Goal: Complete application form

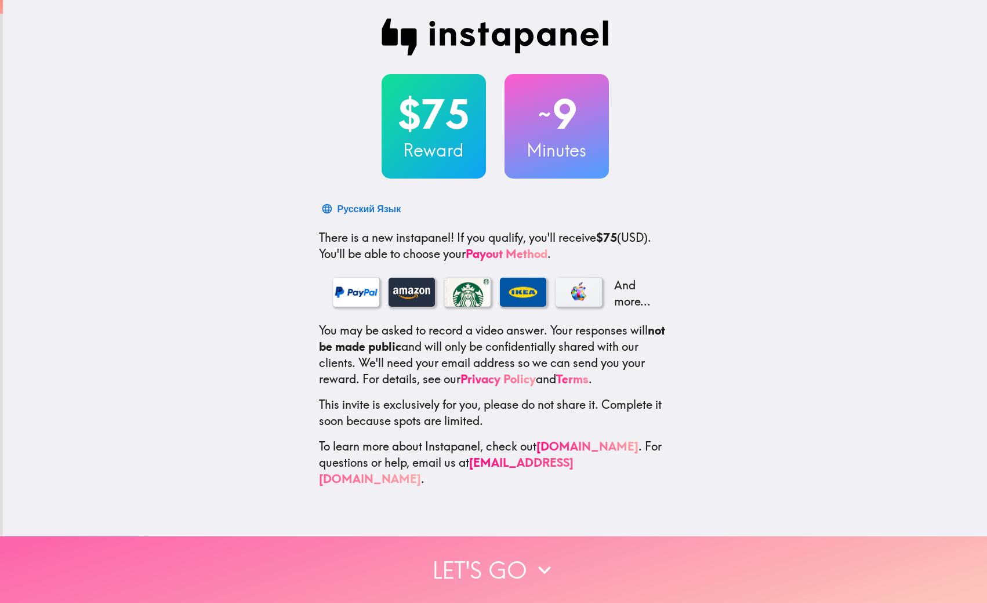
click at [546, 572] on icon "button" at bounding box center [544, 570] width 13 height 8
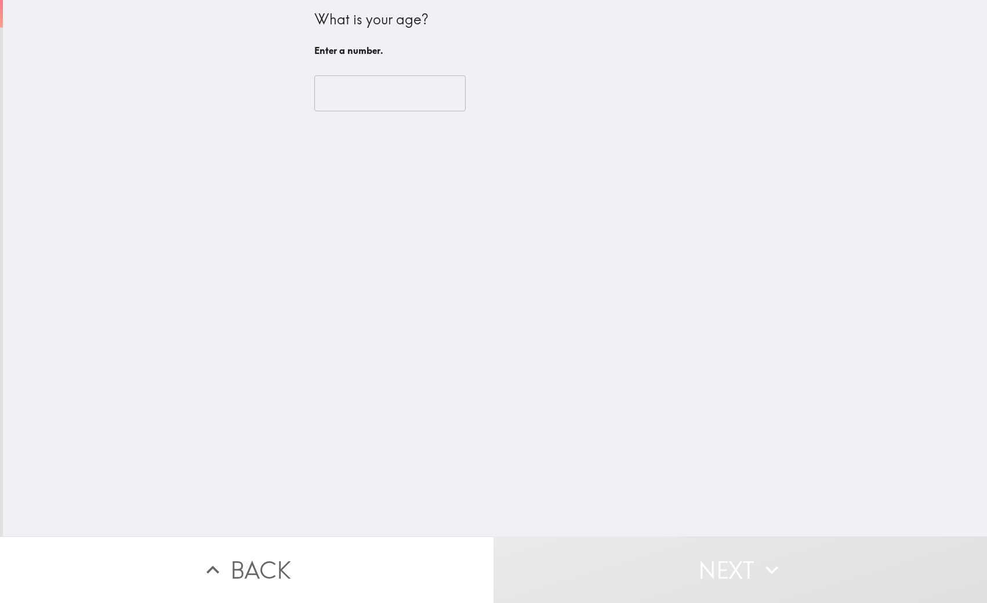
click at [377, 104] on input "number" at bounding box center [389, 93] width 151 height 36
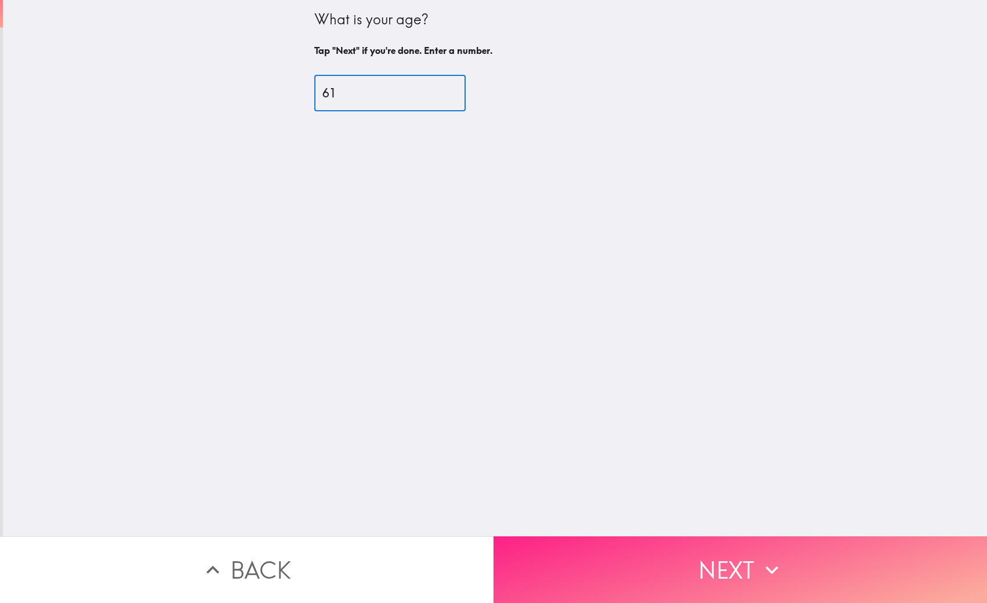
type input "61"
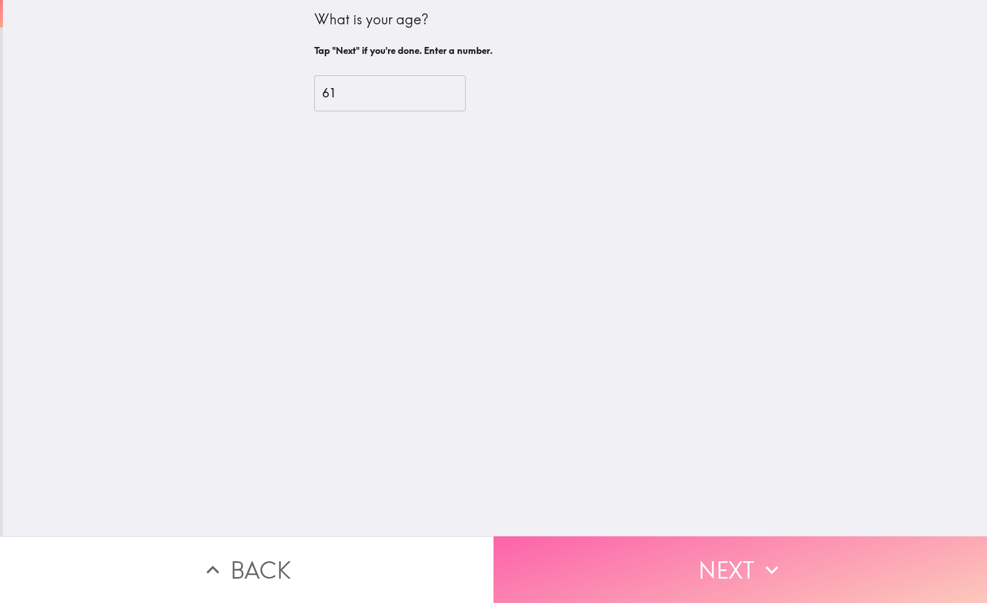
click at [707, 558] on button "Next" at bounding box center [739, 569] width 493 height 67
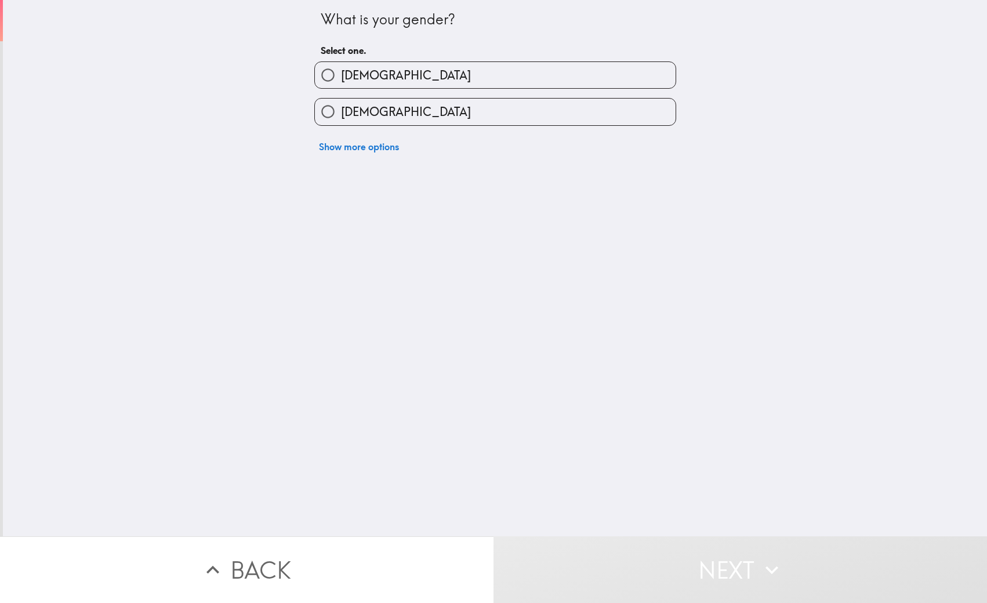
click at [325, 76] on input "[DEMOGRAPHIC_DATA]" at bounding box center [328, 75] width 26 height 26
radio input "true"
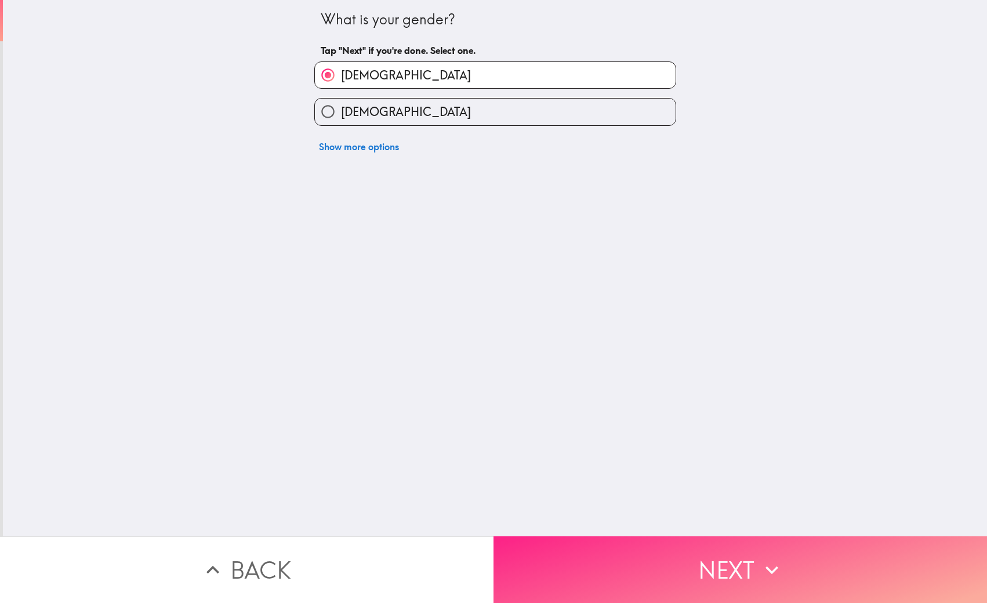
click at [722, 562] on button "Next" at bounding box center [739, 569] width 493 height 67
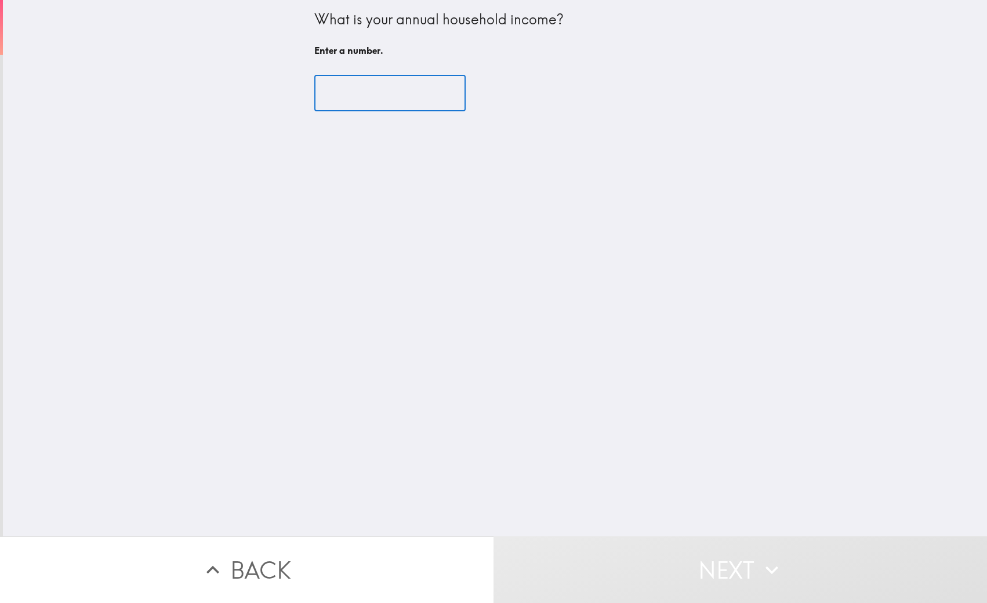
click at [372, 82] on input "number" at bounding box center [389, 93] width 151 height 36
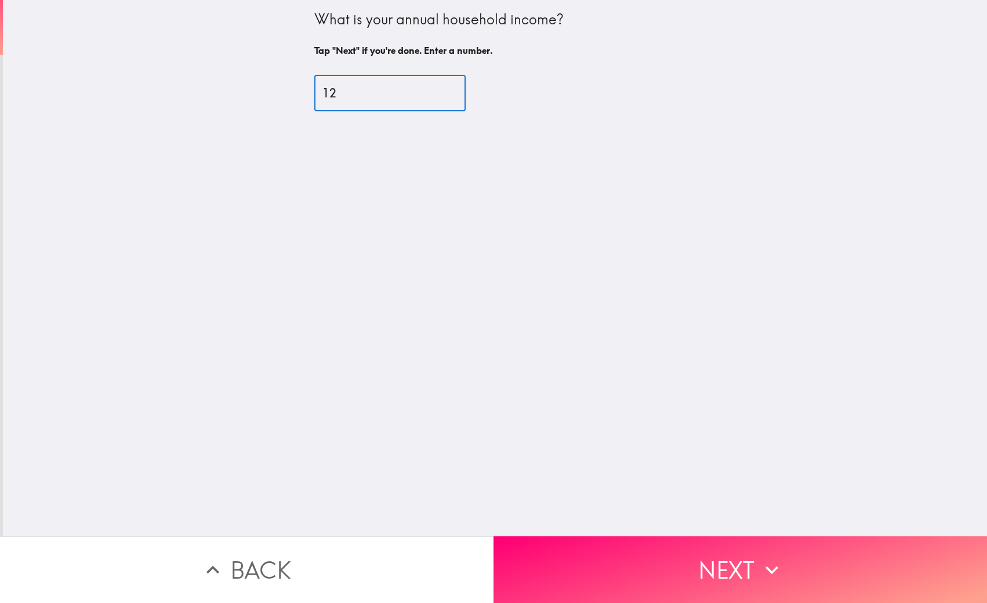
type input "120"
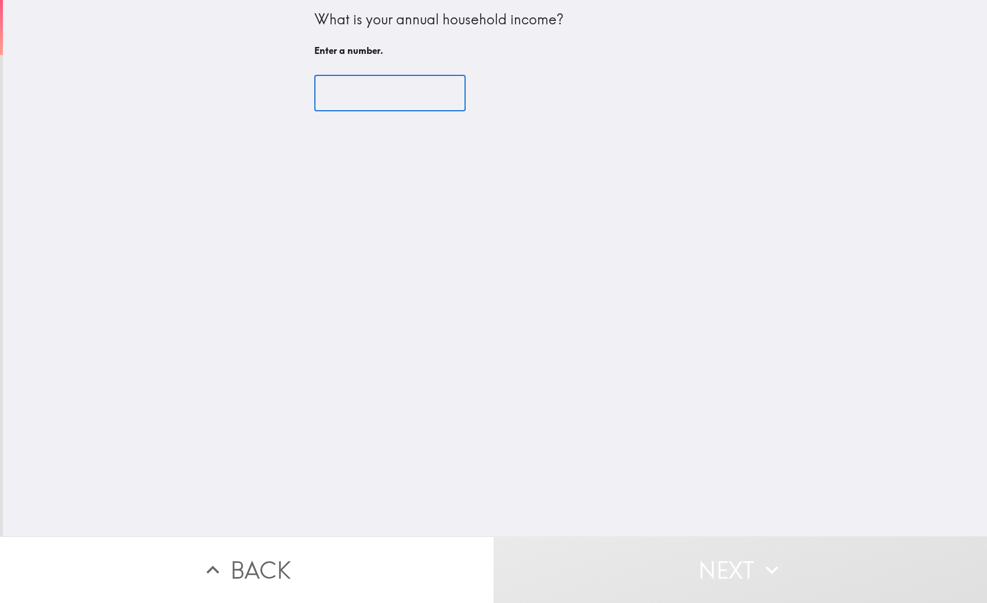
click at [597, 201] on div "What is your annual household income? Enter a number. ​" at bounding box center [495, 268] width 984 height 536
click at [346, 95] on input "number" at bounding box center [389, 93] width 151 height 36
click at [366, 92] on input "number" at bounding box center [389, 93] width 151 height 36
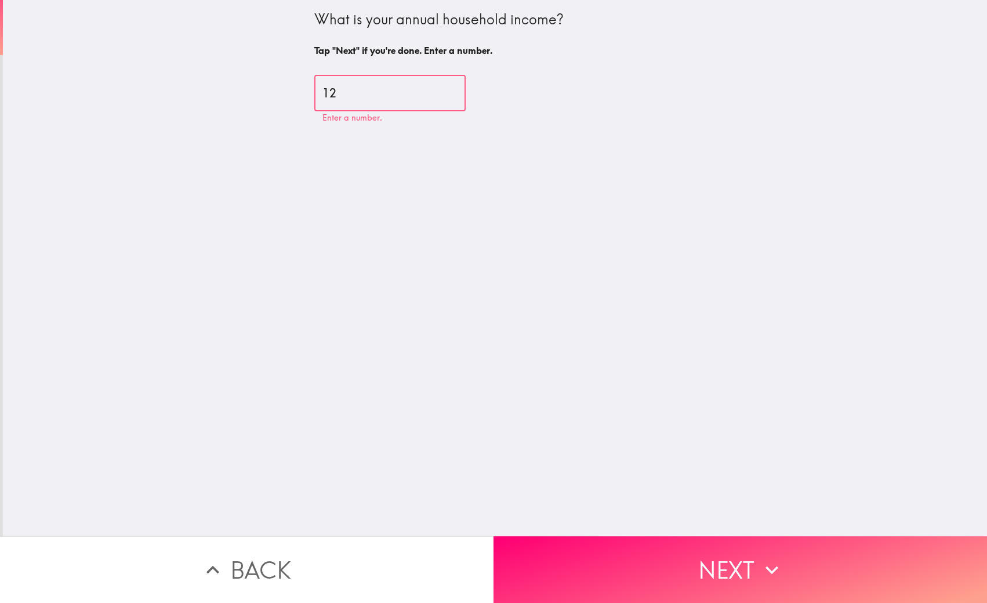
type input "1"
type input "8"
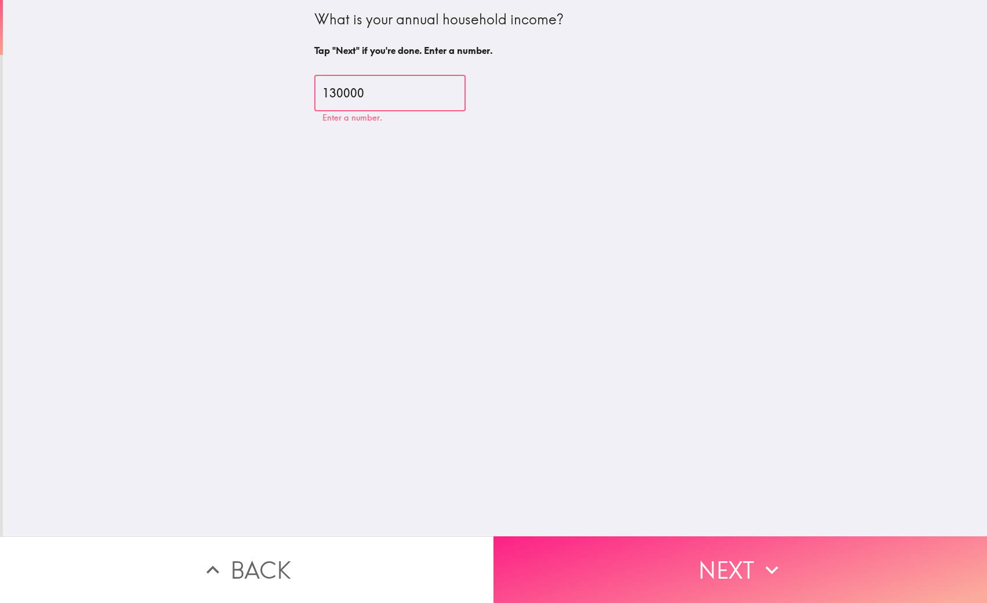
type input "130000"
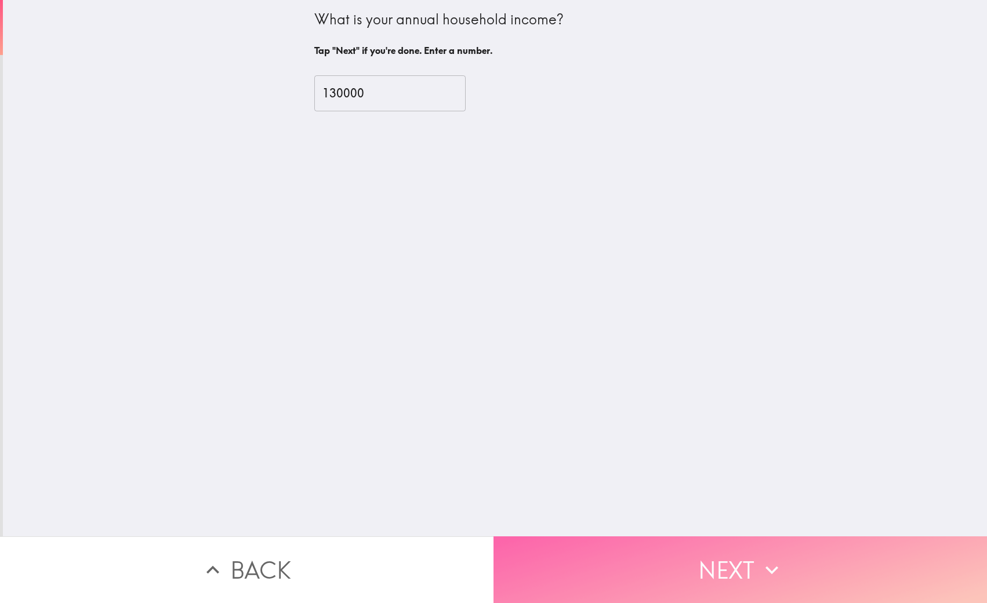
click at [750, 578] on button "Next" at bounding box center [739, 569] width 493 height 67
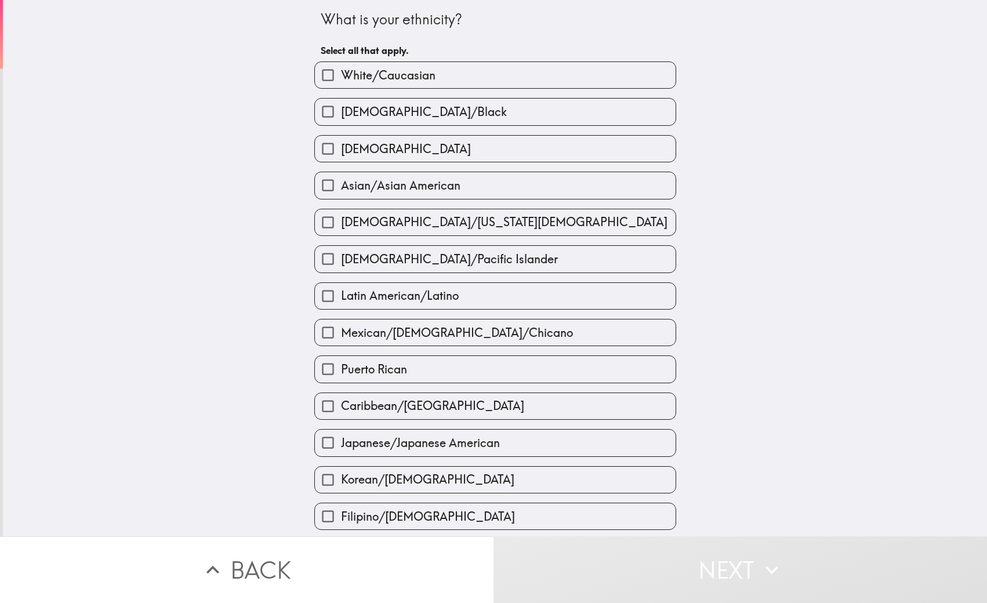
click at [399, 187] on span "Asian/Asian American" at bounding box center [400, 185] width 119 height 16
click at [341, 187] on input "Asian/Asian American" at bounding box center [328, 185] width 26 height 26
checkbox input "true"
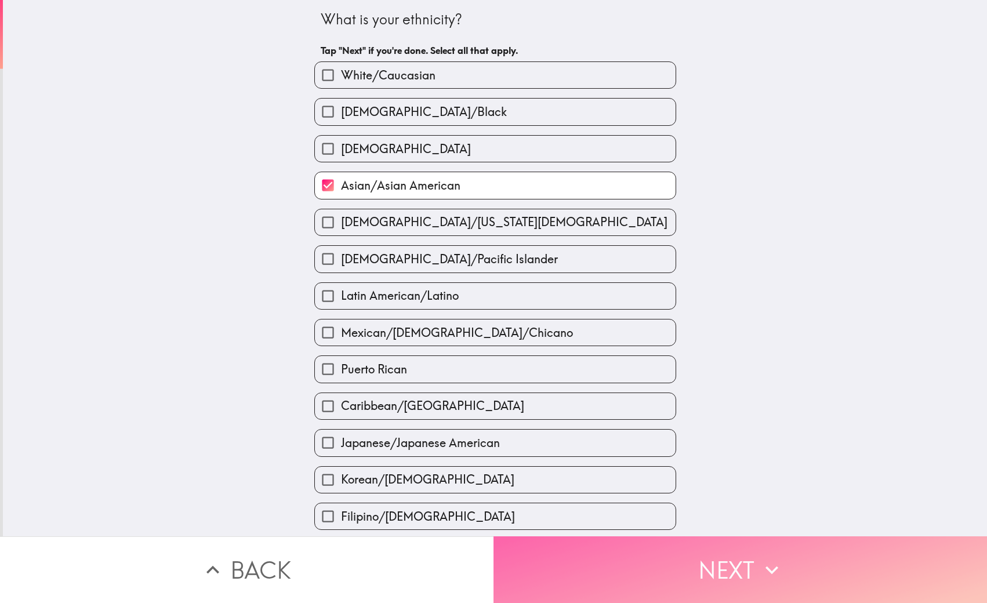
click at [736, 571] on button "Next" at bounding box center [739, 569] width 493 height 67
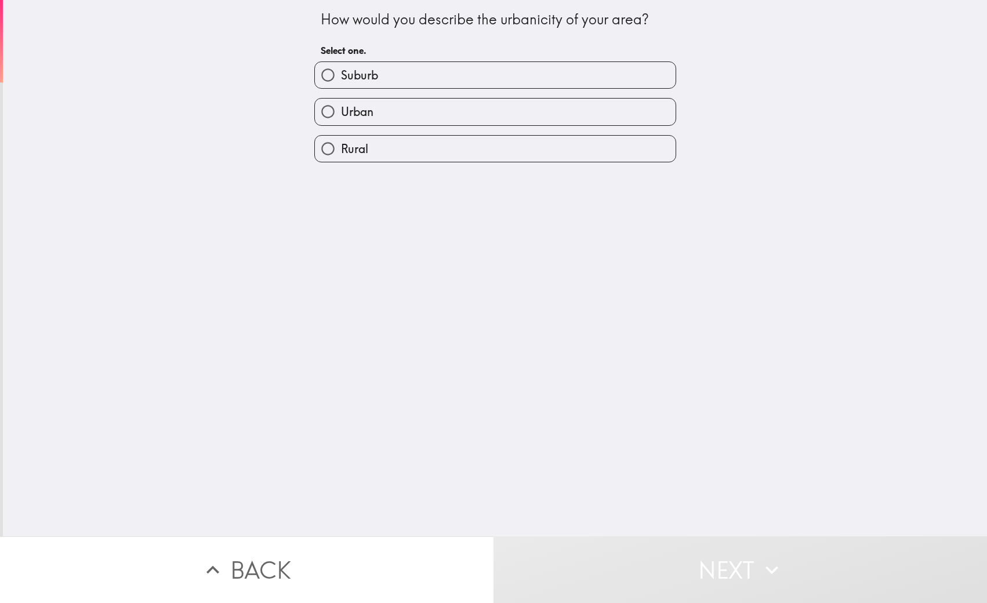
click at [348, 75] on span "Suburb" at bounding box center [359, 75] width 37 height 16
click at [341, 75] on input "Suburb" at bounding box center [328, 75] width 26 height 26
radio input "true"
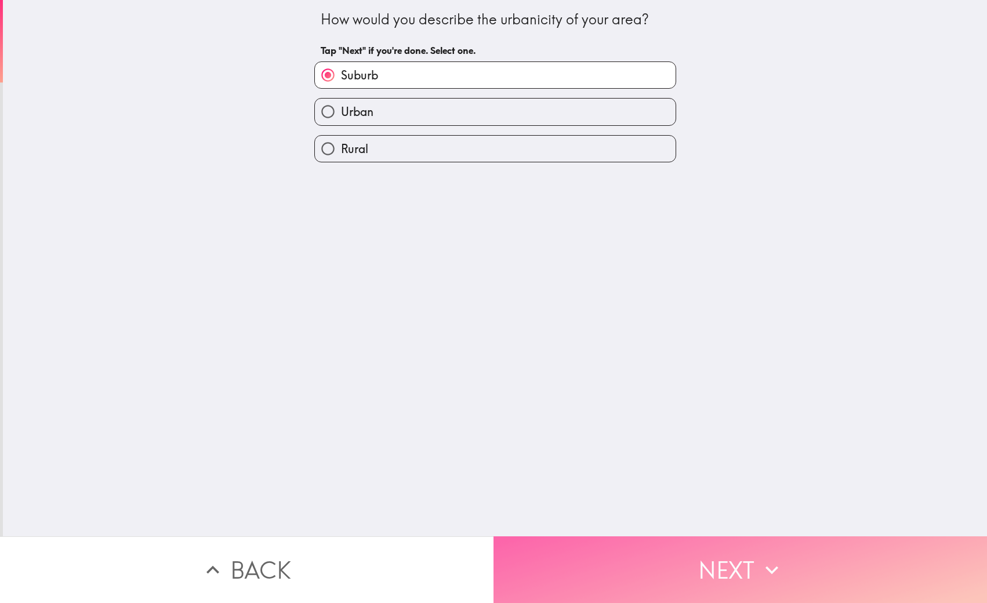
click at [732, 574] on button "Next" at bounding box center [739, 569] width 493 height 67
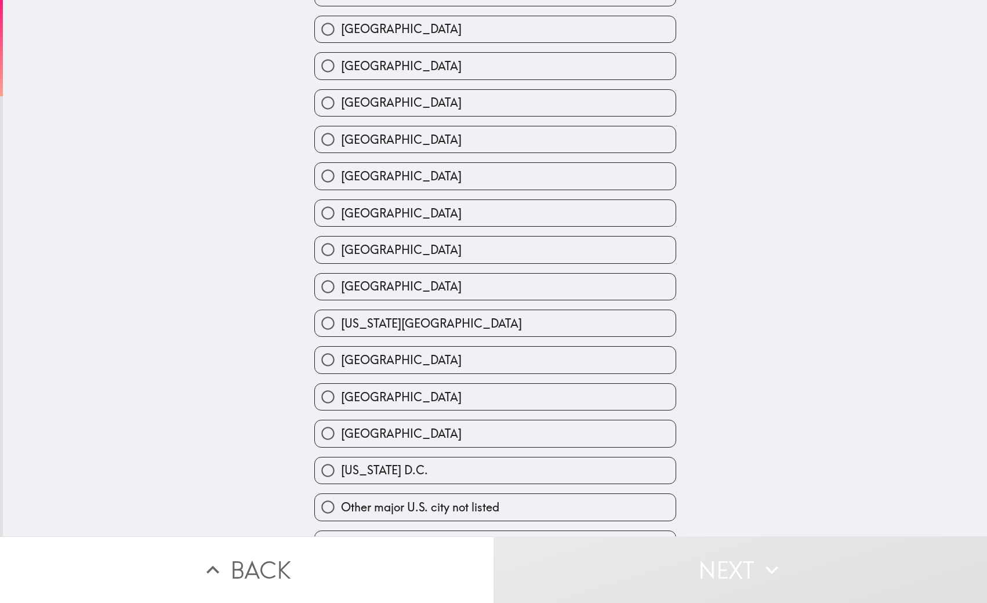
scroll to position [271, 0]
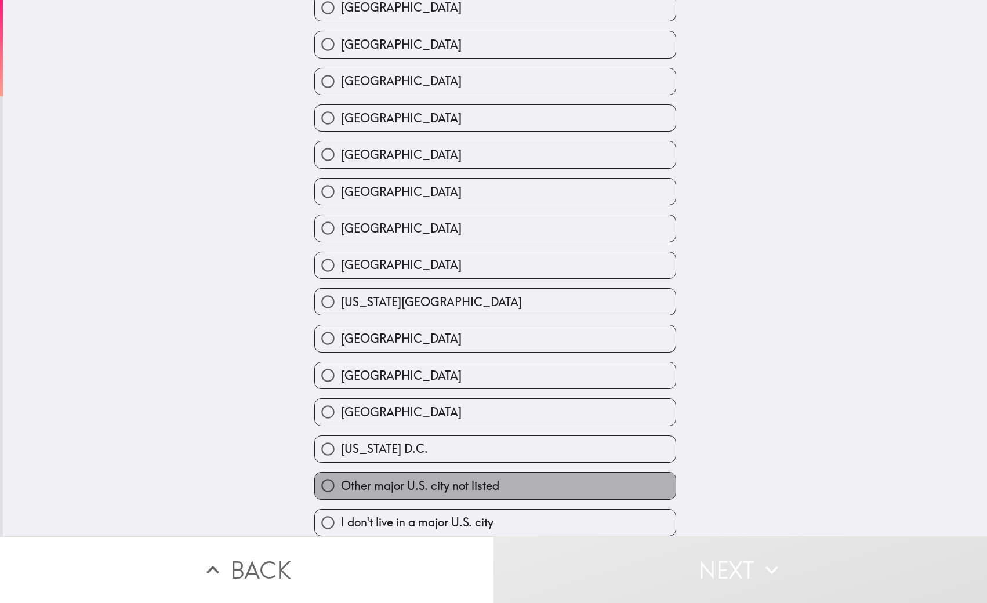
click at [461, 488] on span "Other major U.S. city not listed" at bounding box center [420, 486] width 158 height 16
click at [341, 488] on input "Other major U.S. city not listed" at bounding box center [328, 486] width 26 height 26
radio input "true"
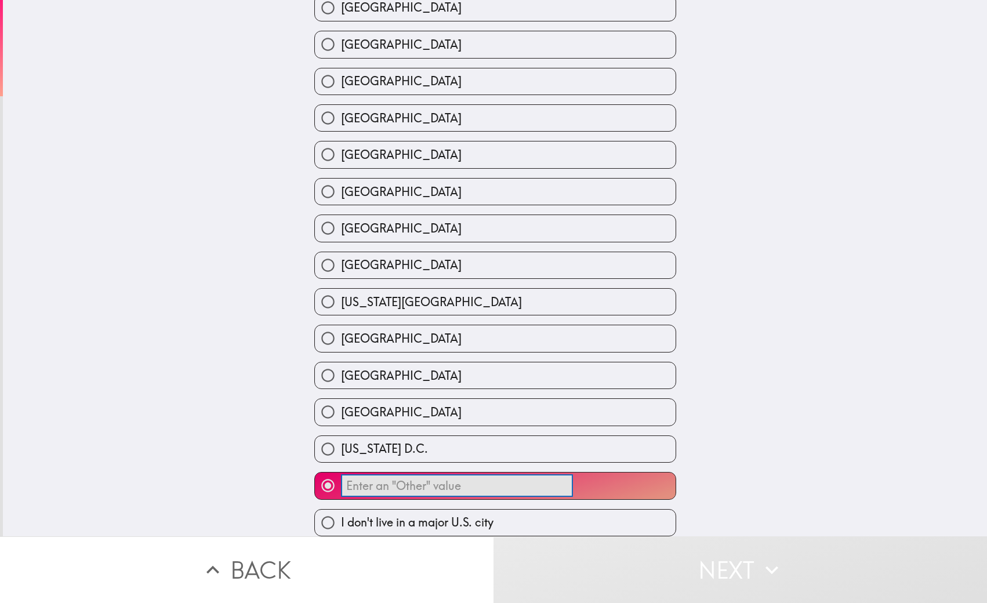
click at [422, 484] on input "​" at bounding box center [457, 486] width 232 height 23
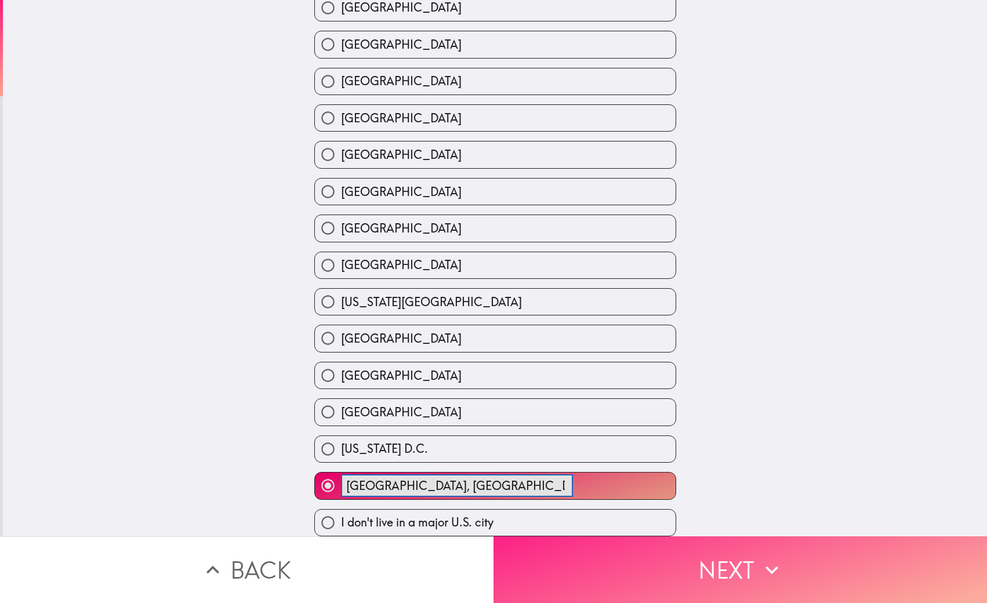
type input "[GEOGRAPHIC_DATA], [GEOGRAPHIC_DATA]"
click at [720, 558] on button "Next" at bounding box center [739, 569] width 493 height 67
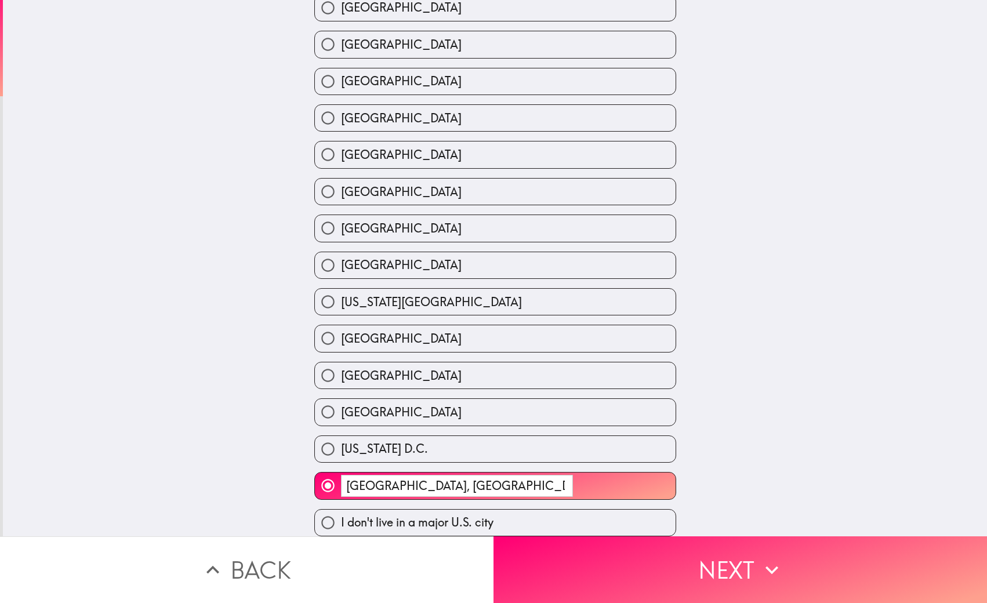
scroll to position [69, 0]
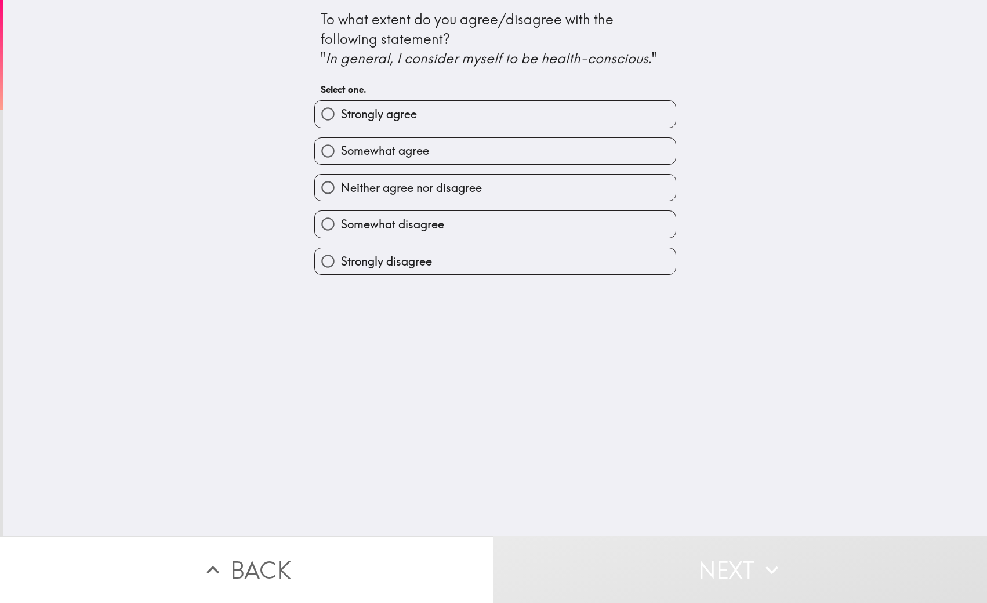
click at [401, 152] on span "Somewhat agree" at bounding box center [385, 151] width 88 height 16
click at [341, 152] on input "Somewhat agree" at bounding box center [328, 151] width 26 height 26
radio input "true"
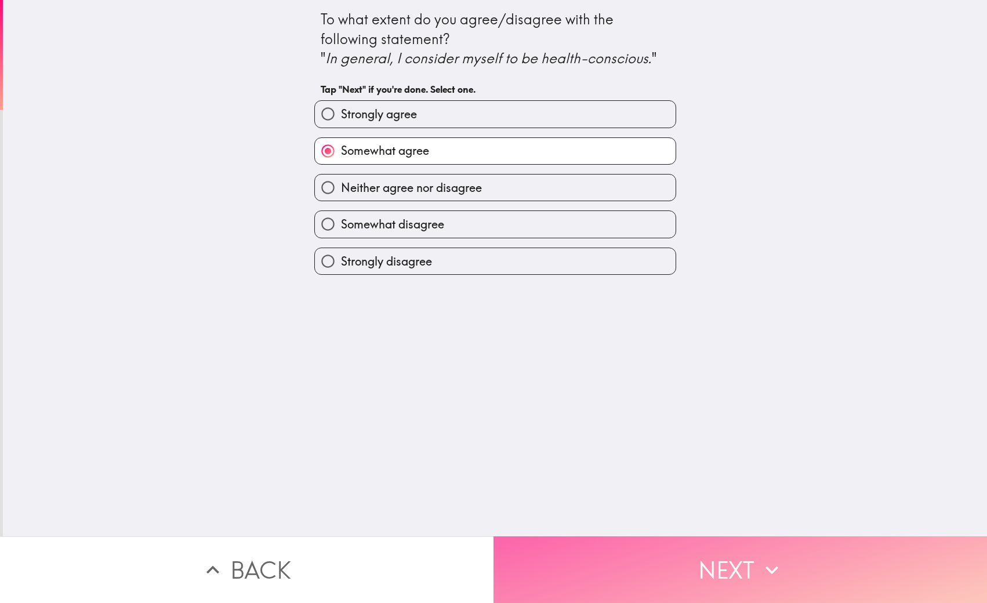
click at [711, 579] on button "Next" at bounding box center [739, 569] width 493 height 67
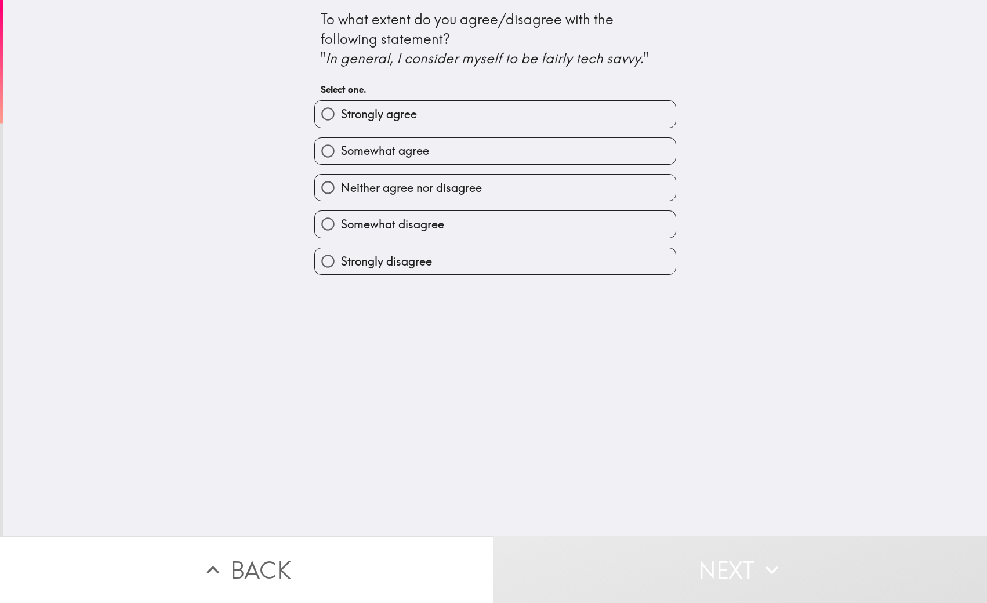
click at [394, 125] on label "Strongly agree" at bounding box center [495, 114] width 361 height 26
click at [341, 125] on input "Strongly agree" at bounding box center [328, 114] width 26 height 26
radio input "true"
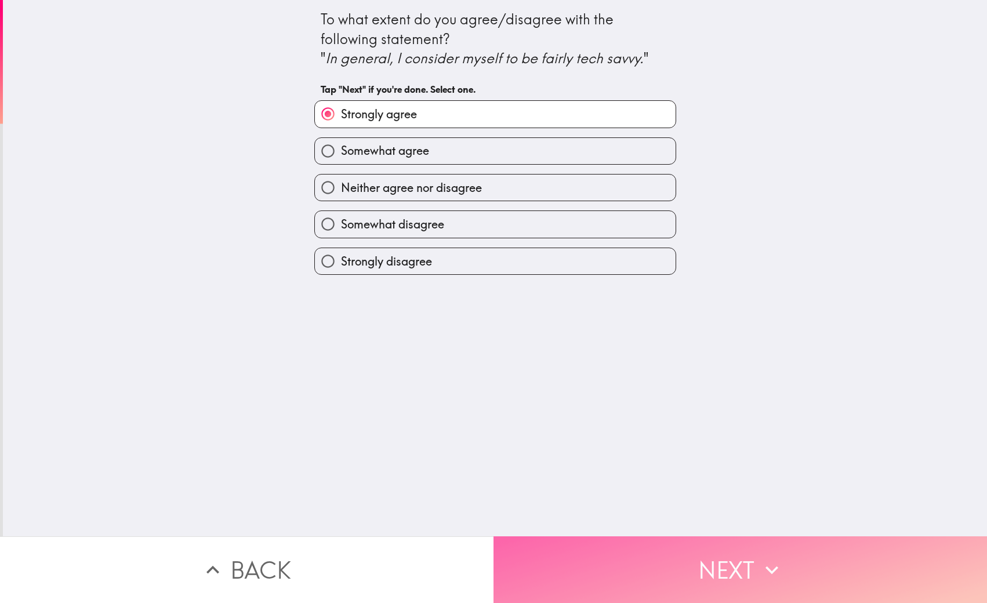
click at [728, 570] on button "Next" at bounding box center [739, 569] width 493 height 67
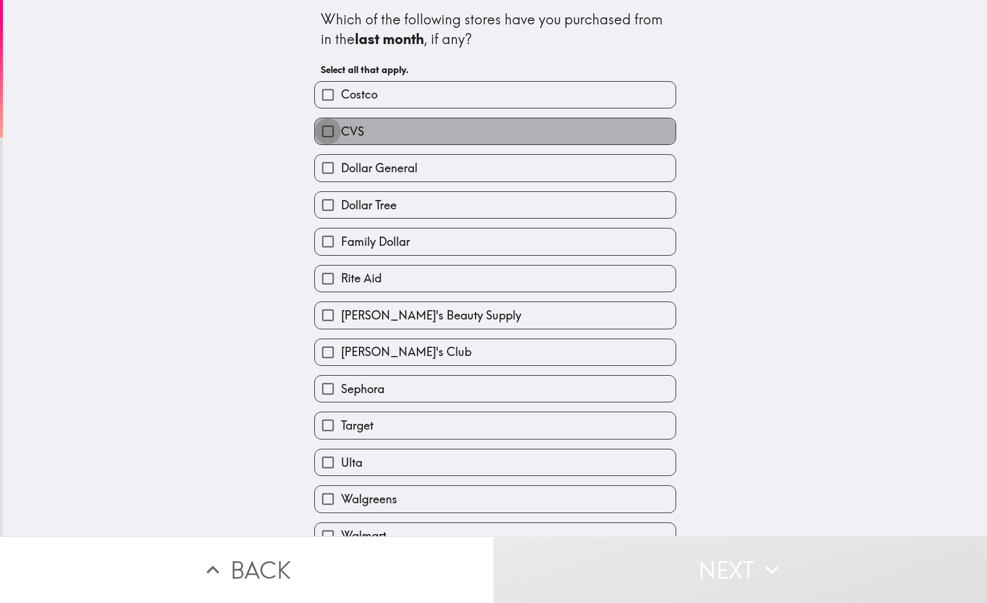
click at [331, 130] on input "CVS" at bounding box center [328, 131] width 26 height 26
checkbox input "true"
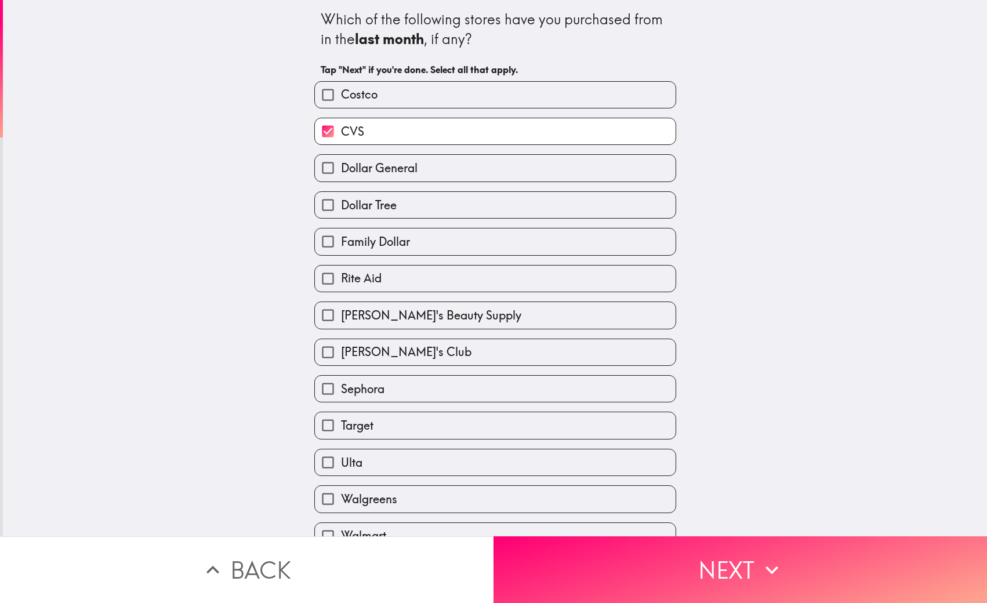
scroll to position [50, 0]
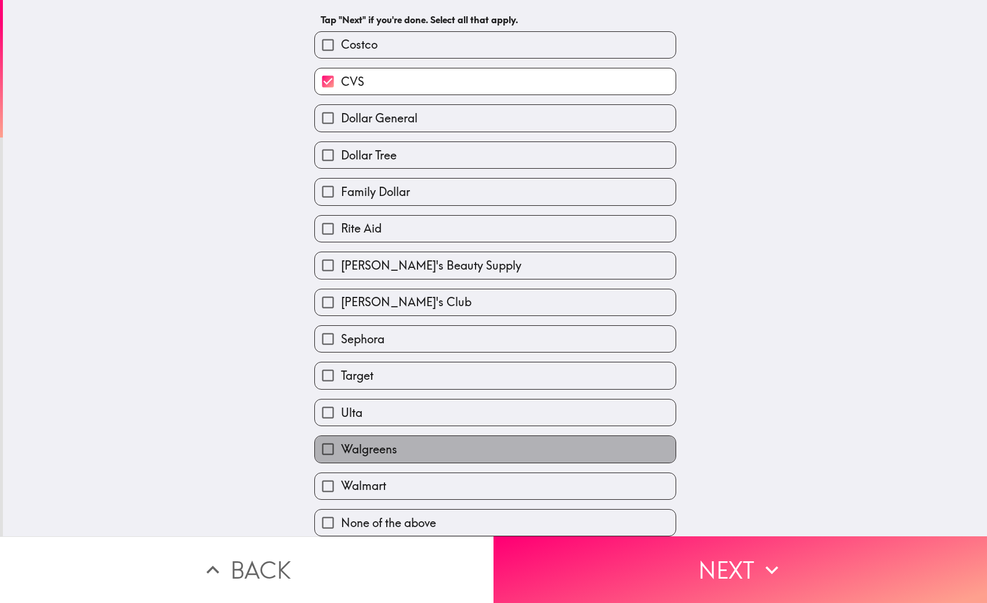
click at [371, 451] on span "Walgreens" at bounding box center [369, 449] width 56 height 16
click at [341, 451] on input "Walgreens" at bounding box center [328, 449] width 26 height 26
checkbox input "true"
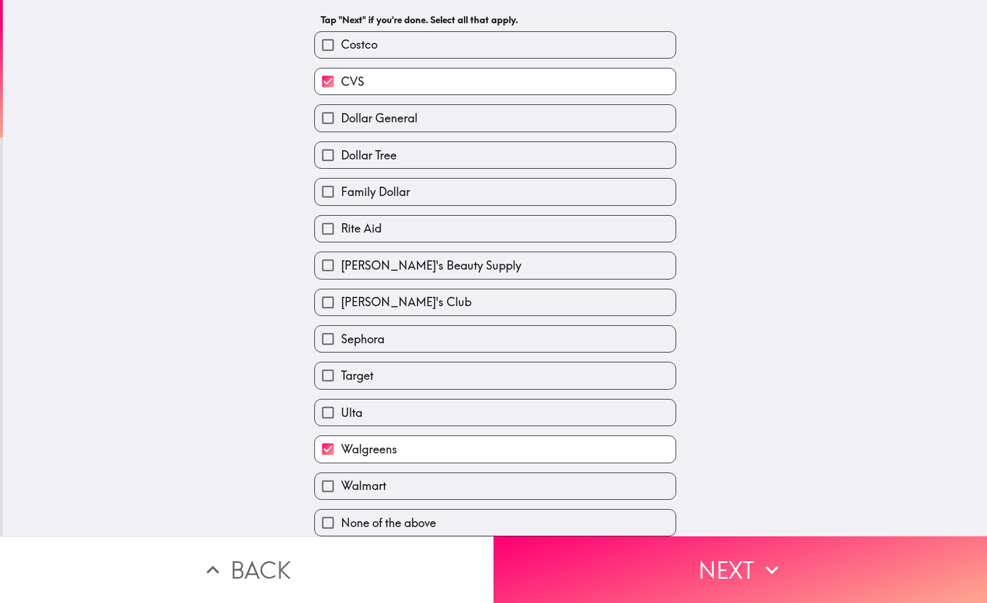
click at [374, 476] on label "Walmart" at bounding box center [495, 486] width 361 height 26
click at [341, 476] on input "Walmart" at bounding box center [328, 486] width 26 height 26
checkbox input "true"
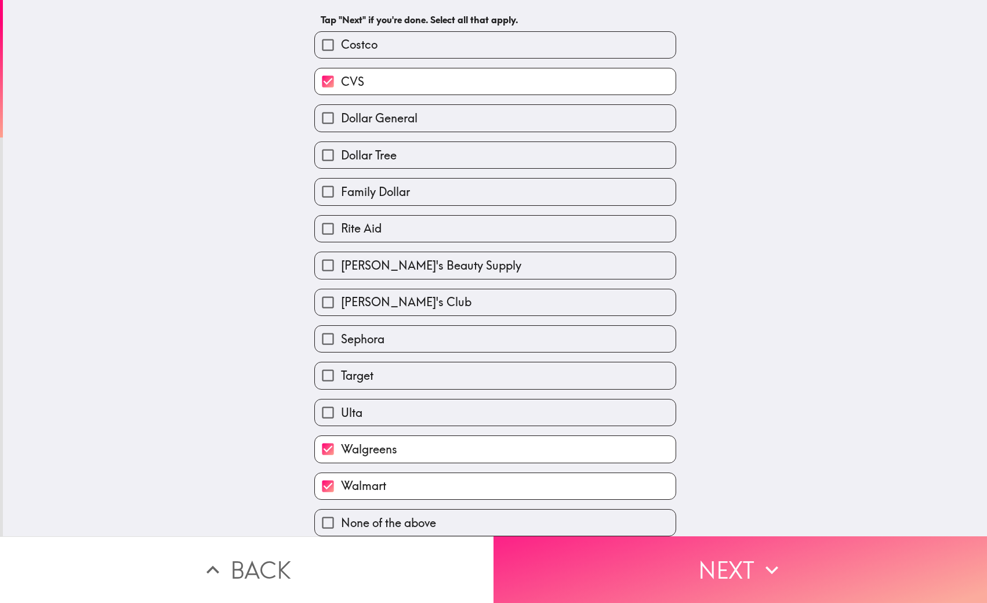
click at [739, 561] on button "Next" at bounding box center [739, 569] width 493 height 67
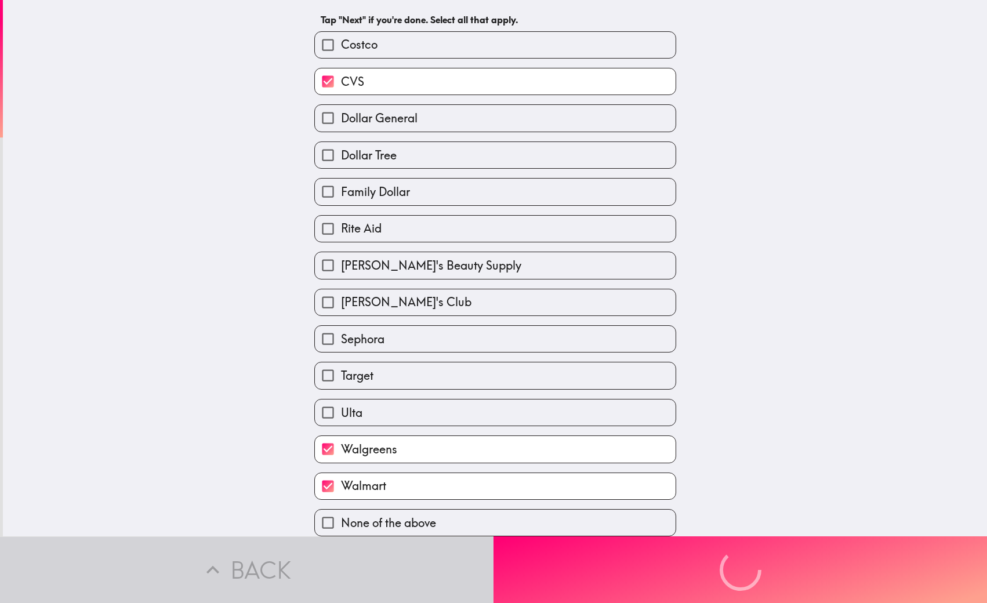
scroll to position [0, 0]
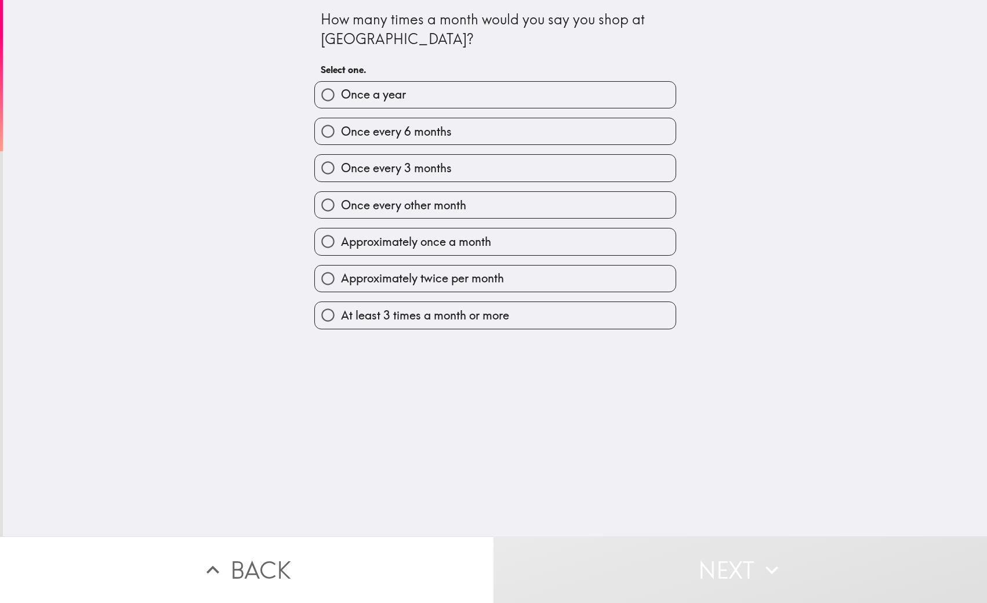
click at [393, 245] on span "Approximately once a month" at bounding box center [416, 242] width 150 height 16
click at [341, 245] on input "Approximately once a month" at bounding box center [328, 241] width 26 height 26
radio input "true"
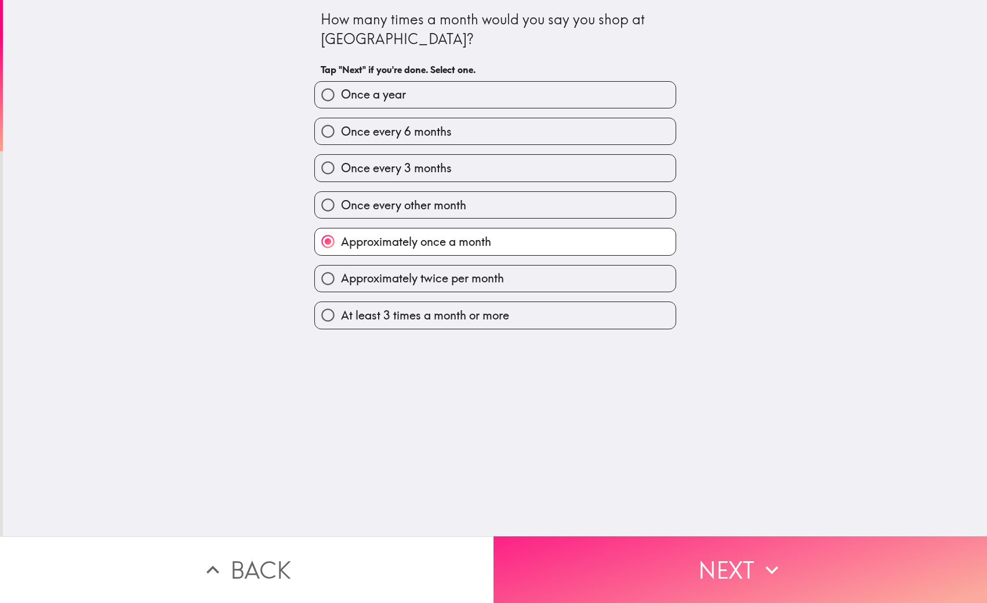
click at [727, 564] on button "Next" at bounding box center [739, 569] width 493 height 67
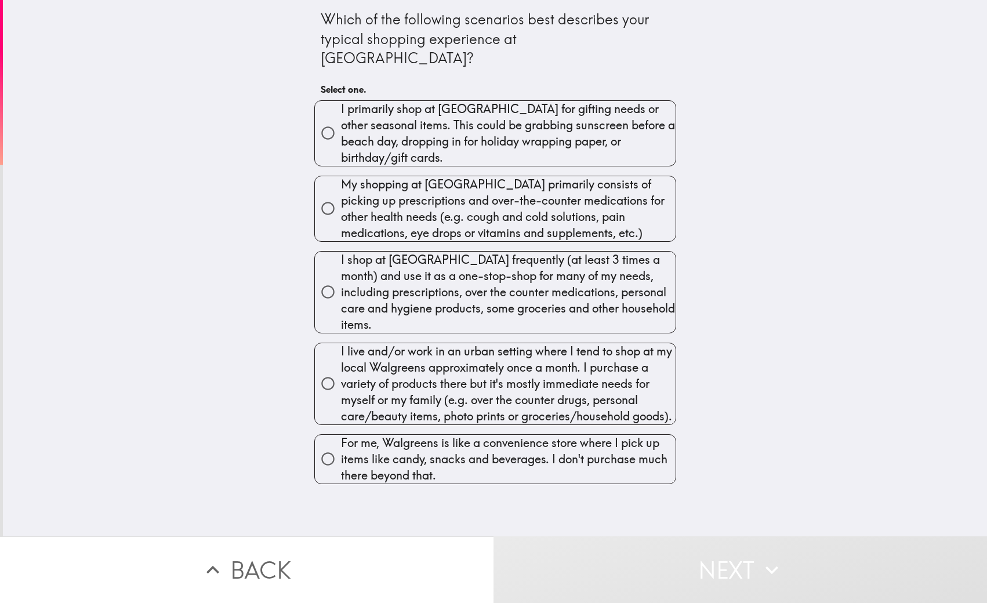
click at [333, 195] on input "My shopping at [GEOGRAPHIC_DATA] primarily consists of picking up prescriptions…" at bounding box center [328, 208] width 26 height 26
radio input "true"
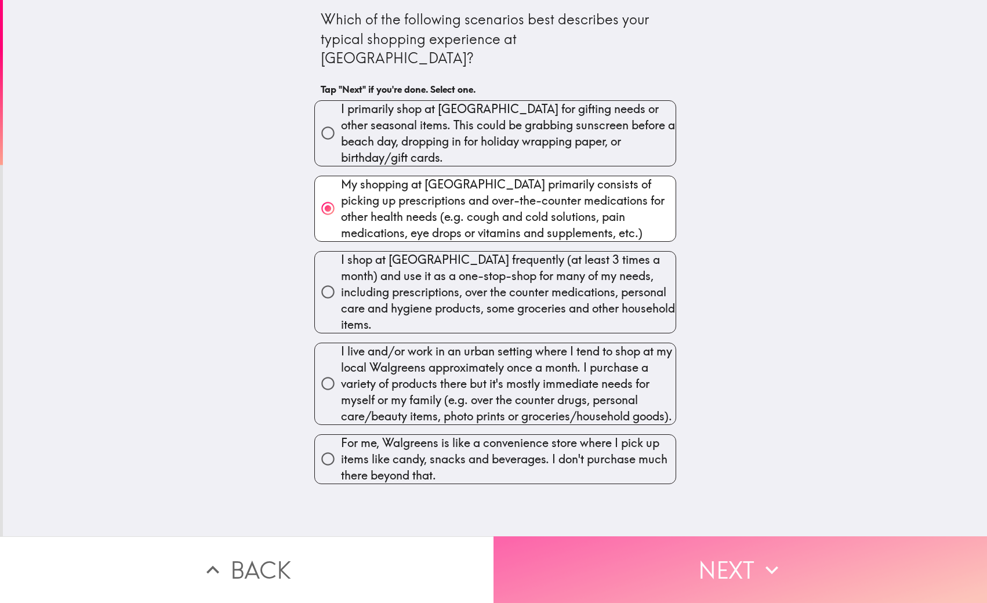
click at [764, 572] on icon "button" at bounding box center [772, 570] width 26 height 26
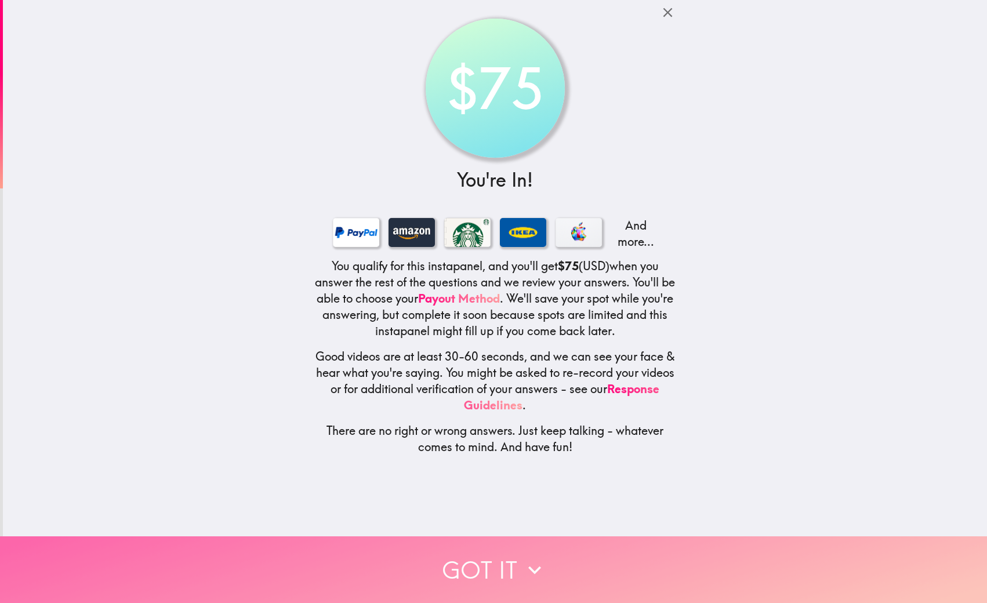
click at [484, 565] on button "Got it" at bounding box center [493, 569] width 987 height 67
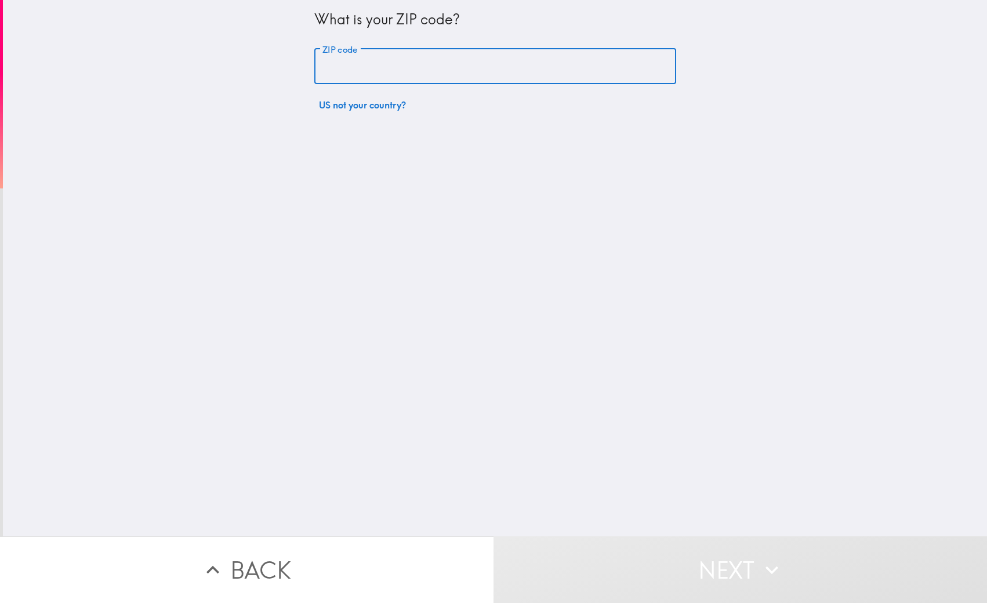
click at [463, 69] on input "ZIP code" at bounding box center [495, 67] width 362 height 36
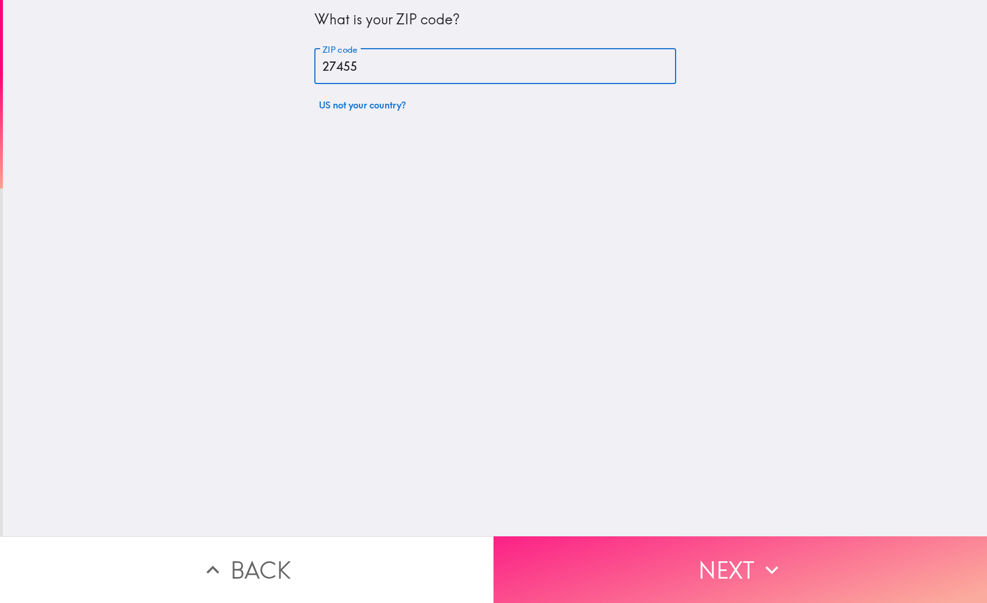
type input "27455"
click at [744, 562] on button "Next" at bounding box center [739, 569] width 493 height 67
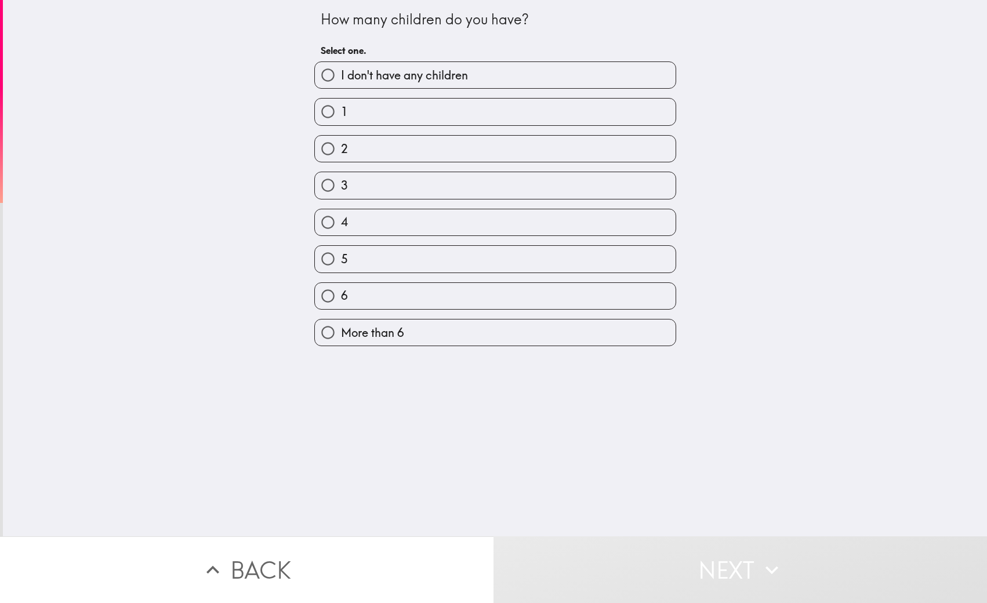
click at [372, 181] on label "3" at bounding box center [495, 185] width 361 height 26
click at [341, 181] on input "3" at bounding box center [328, 185] width 26 height 26
radio input "true"
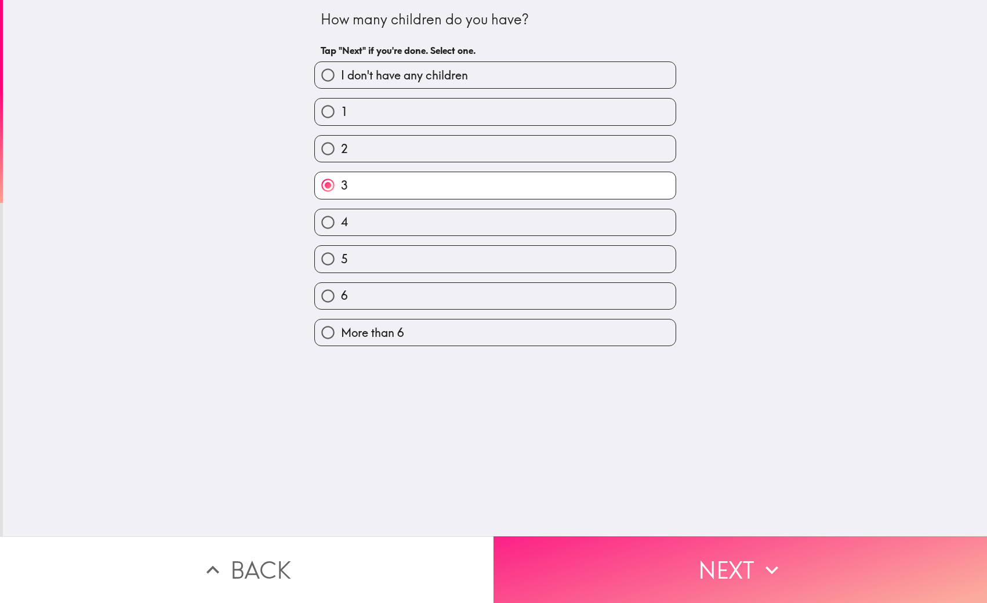
click at [729, 568] on button "Next" at bounding box center [739, 569] width 493 height 67
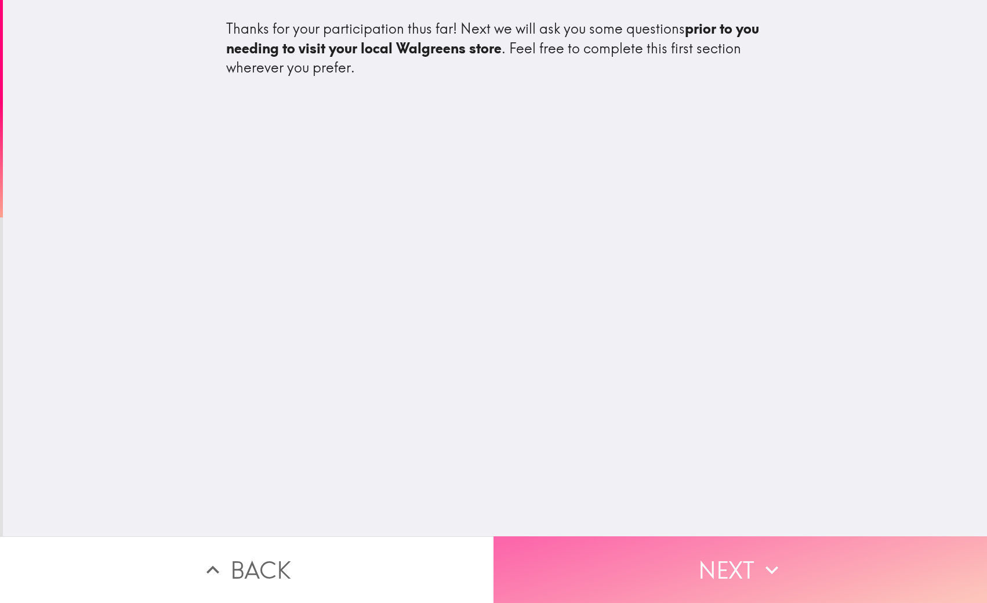
click at [745, 566] on button "Next" at bounding box center [739, 569] width 493 height 67
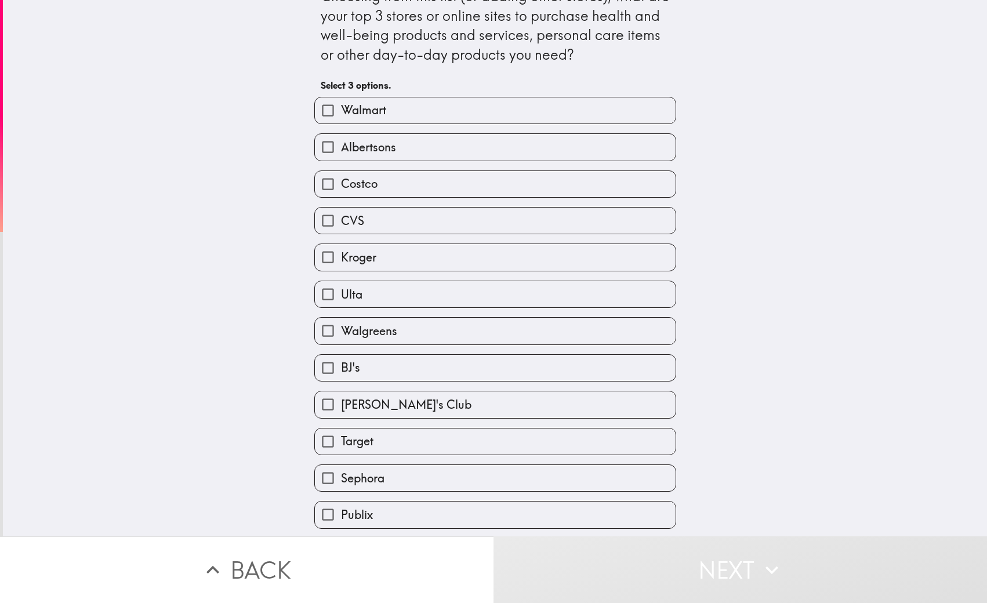
scroll to position [52, 0]
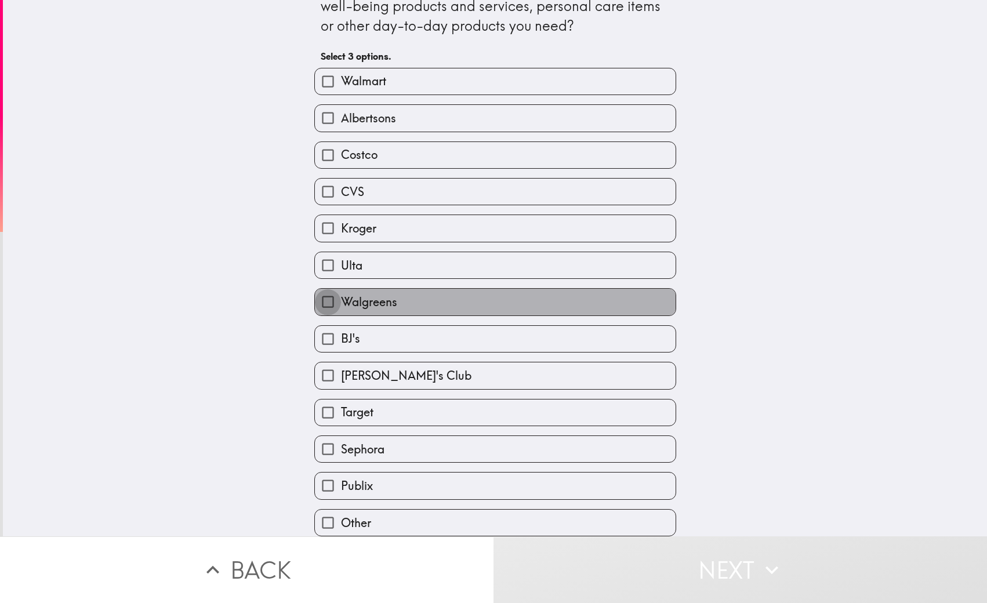
click at [329, 303] on input "Walgreens" at bounding box center [328, 302] width 26 height 26
checkbox input "true"
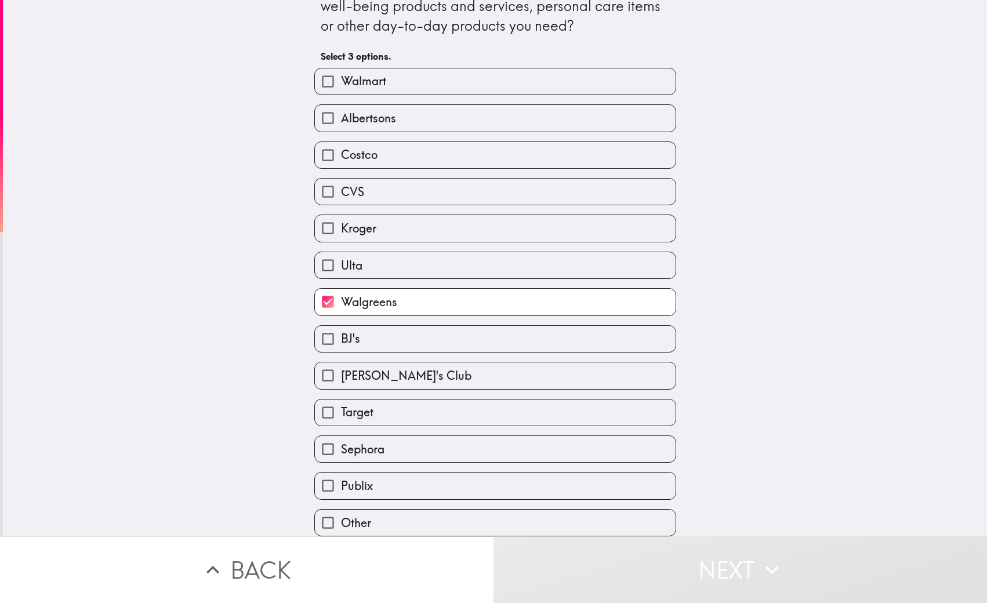
click at [328, 194] on input "CVS" at bounding box center [328, 192] width 26 height 26
checkbox input "true"
click at [326, 83] on input "Walmart" at bounding box center [328, 81] width 26 height 26
checkbox input "true"
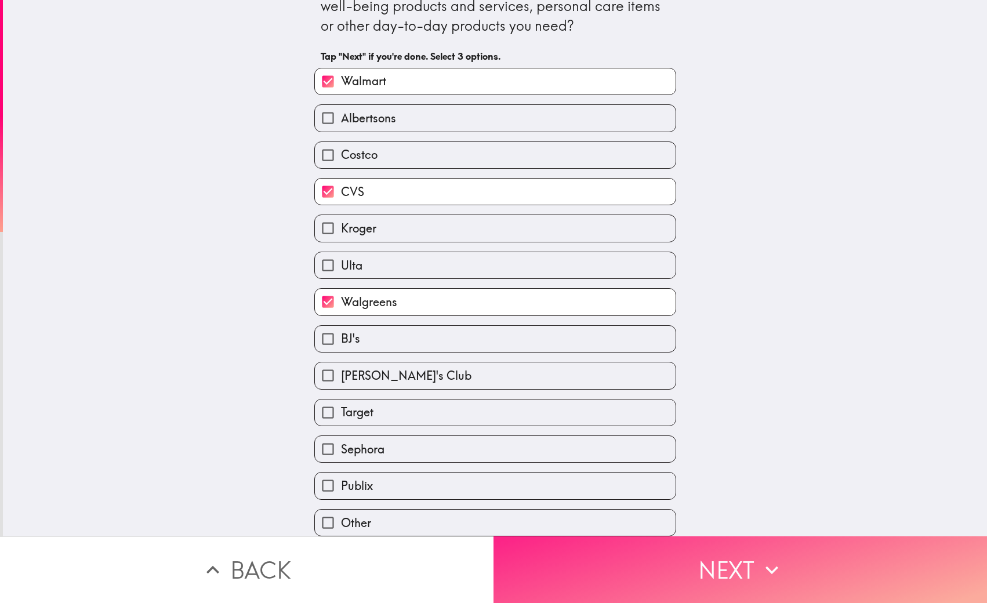
click at [729, 566] on button "Next" at bounding box center [739, 569] width 493 height 67
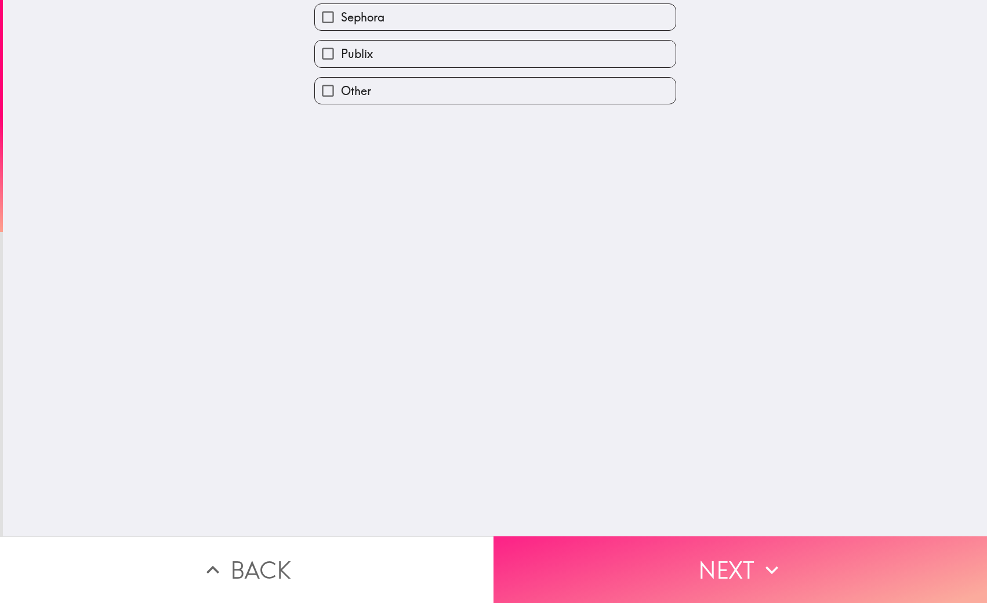
scroll to position [0, 0]
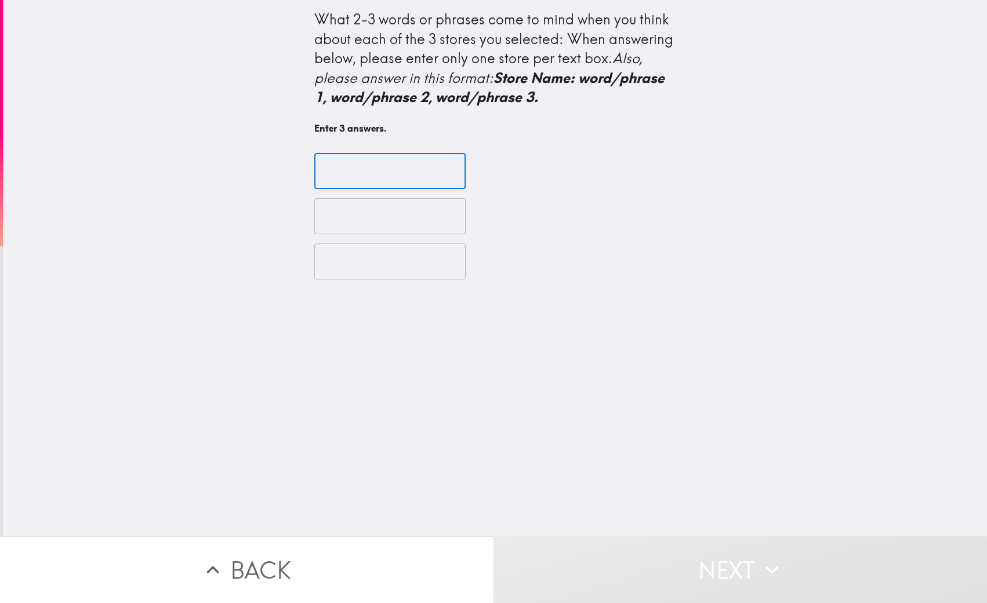
click at [328, 173] on input "text" at bounding box center [389, 171] width 151 height 36
type input "Walgreens: clean, well organized, closest store"
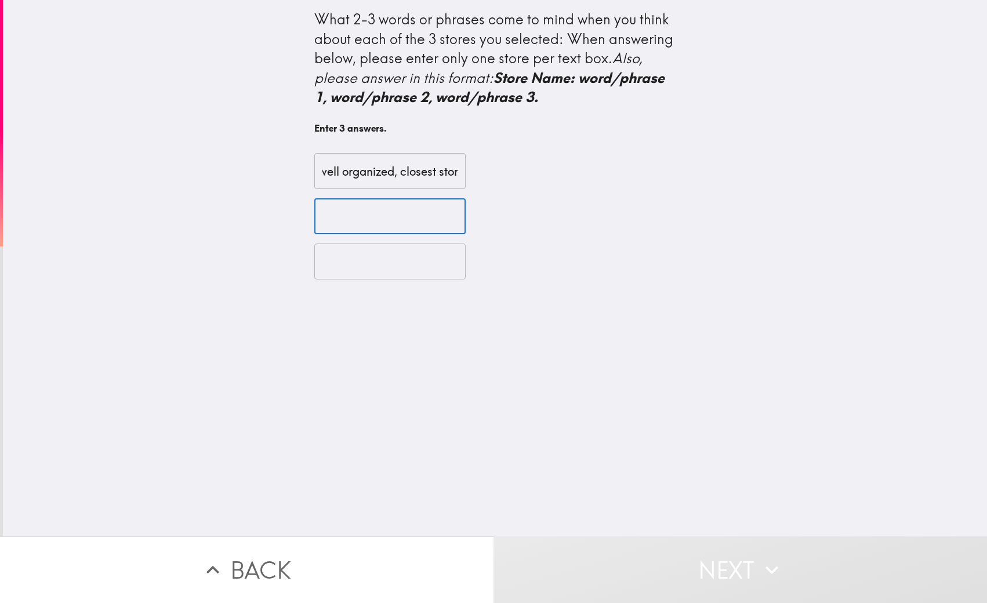
click at [431, 213] on input "text" at bounding box center [389, 216] width 151 height 36
type input "CVS: clean, well organized"
click at [444, 260] on input "text" at bounding box center [389, 262] width 151 height 36
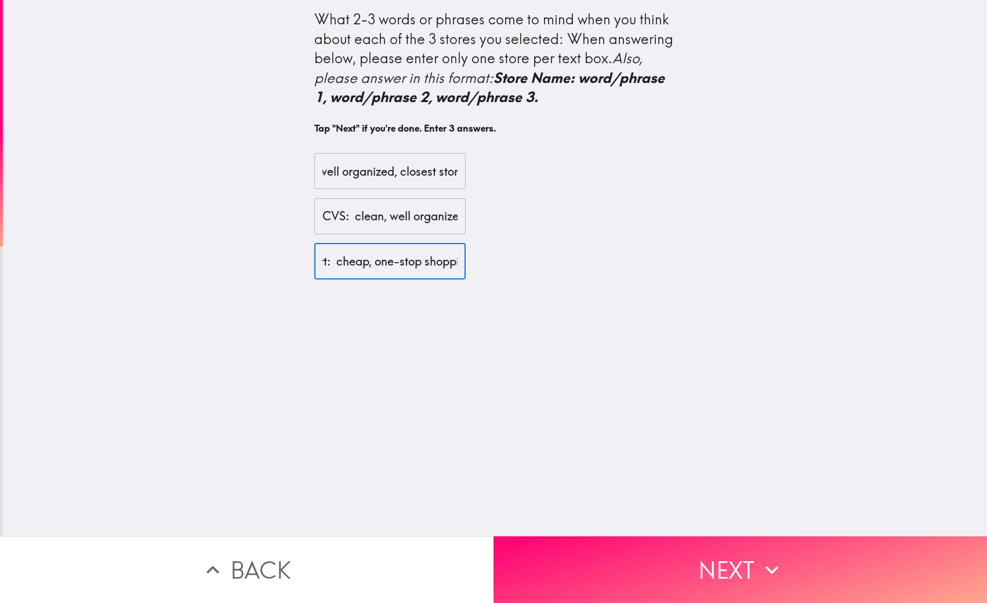
scroll to position [0, 48]
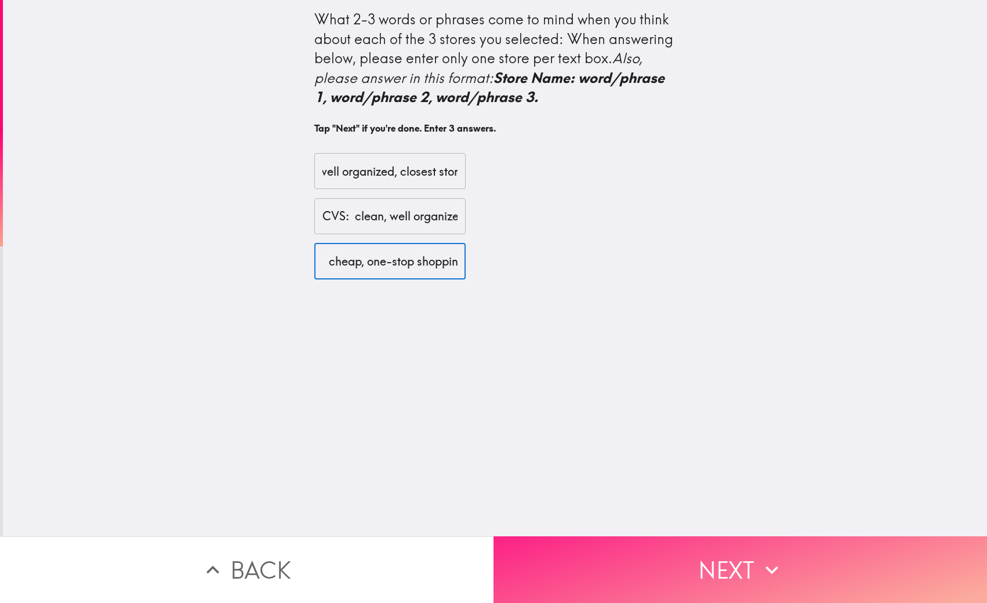
type input "Walmart: cheap, one-stop shopping"
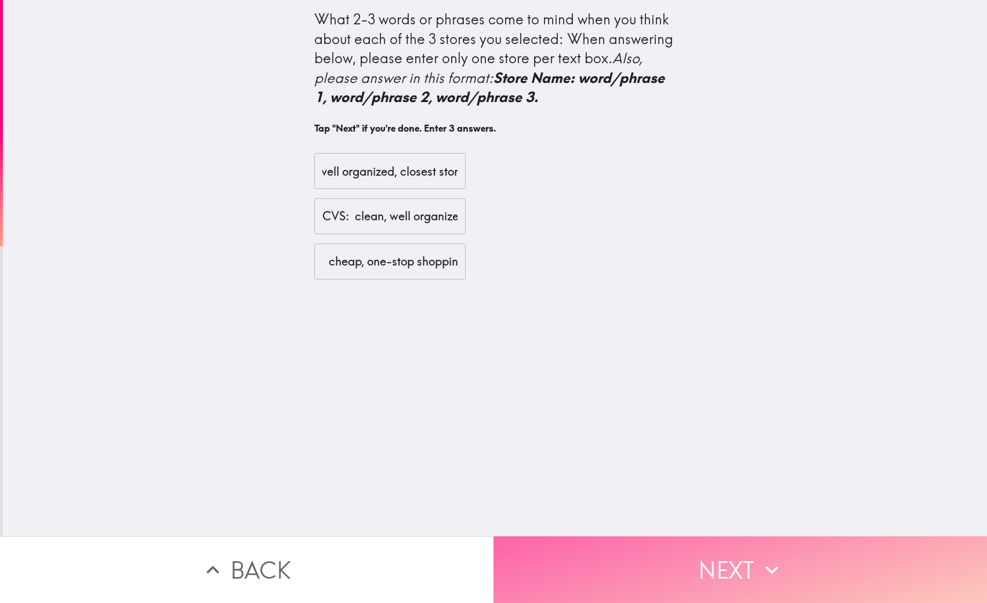
click at [717, 565] on button "Next" at bounding box center [739, 569] width 493 height 67
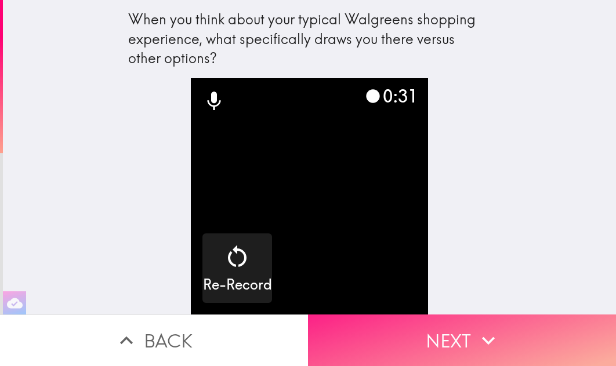
click at [449, 350] on button "Next" at bounding box center [462, 341] width 308 height 52
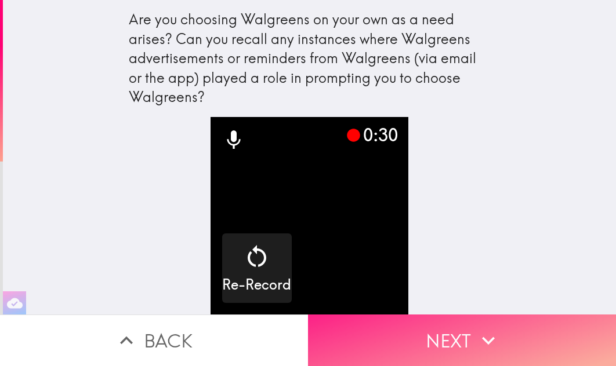
click at [489, 343] on icon "button" at bounding box center [488, 341] width 13 height 8
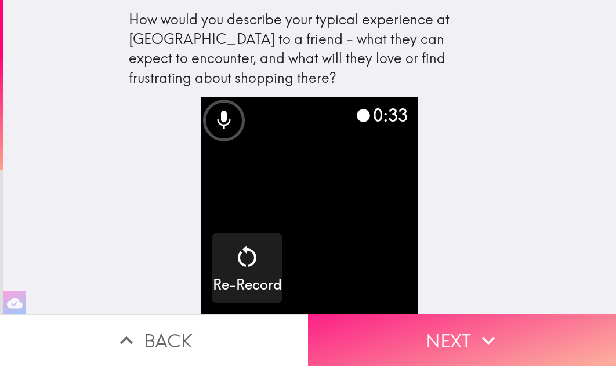
click at [447, 333] on button "Next" at bounding box center [462, 341] width 308 height 52
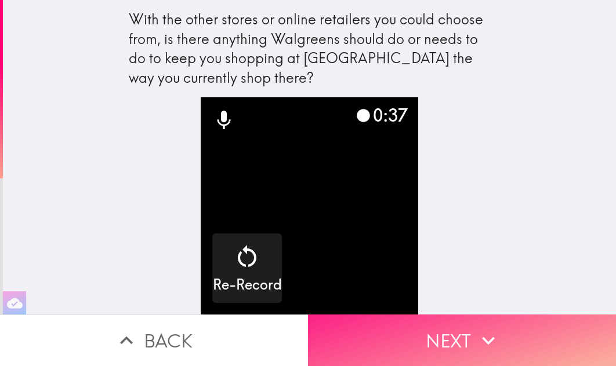
click at [435, 339] on button "Next" at bounding box center [462, 341] width 308 height 52
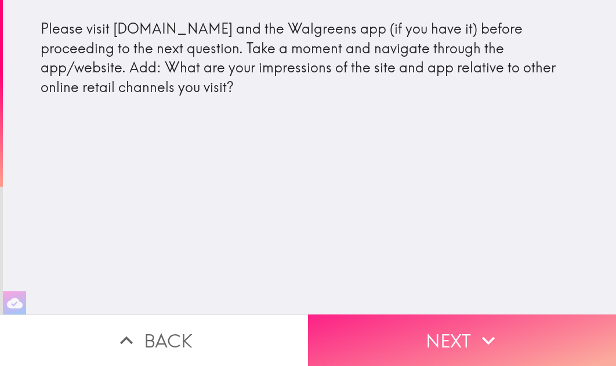
click at [451, 337] on button "Next" at bounding box center [462, 341] width 308 height 52
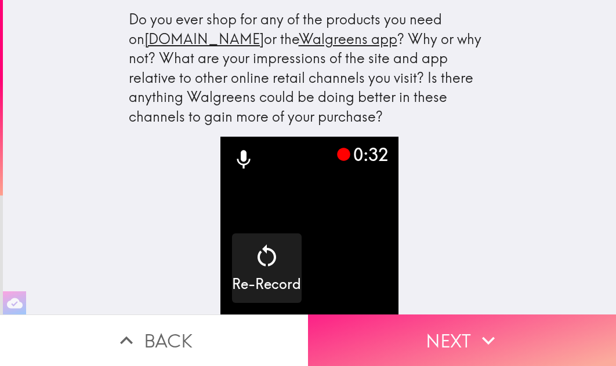
click at [451, 331] on button "Next" at bounding box center [462, 341] width 308 height 52
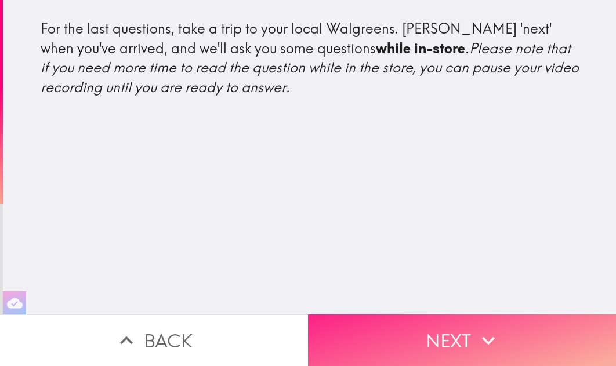
click at [480, 333] on icon "button" at bounding box center [488, 341] width 26 height 26
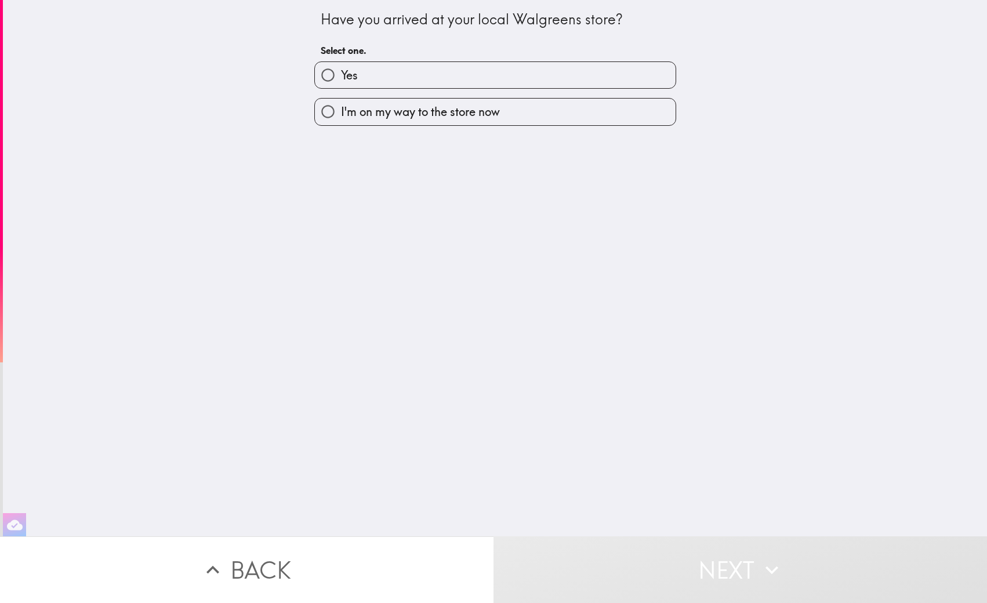
click at [283, 579] on button "Back" at bounding box center [246, 569] width 493 height 67
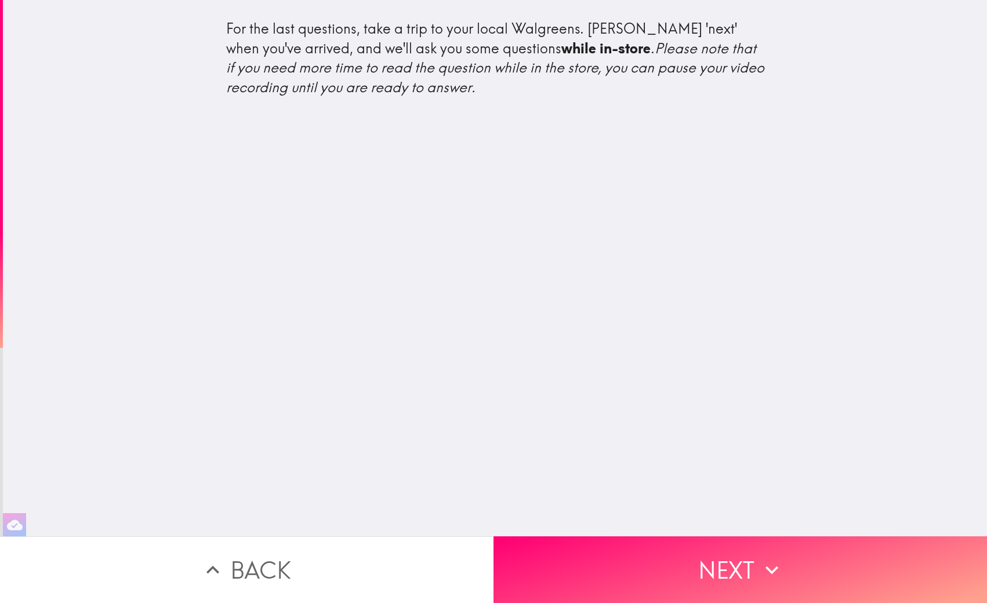
click at [241, 169] on div "For the last questions, take a trip to your local Walgreens. Click 'next' when …" at bounding box center [495, 268] width 984 height 536
